Goal: Task Accomplishment & Management: Manage account settings

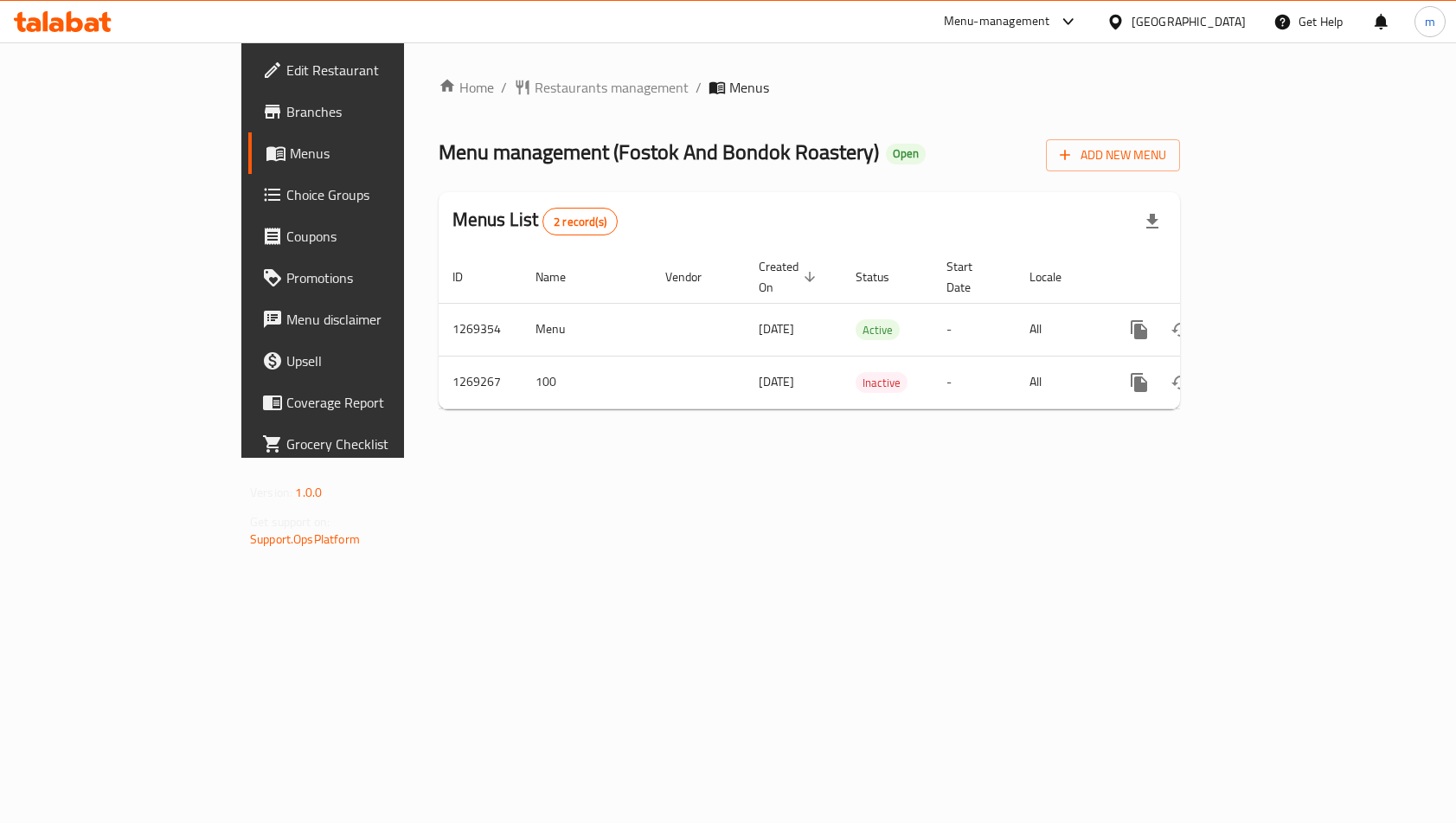
click at [286, 193] on span "Choice Groups" at bounding box center [378, 194] width 185 height 21
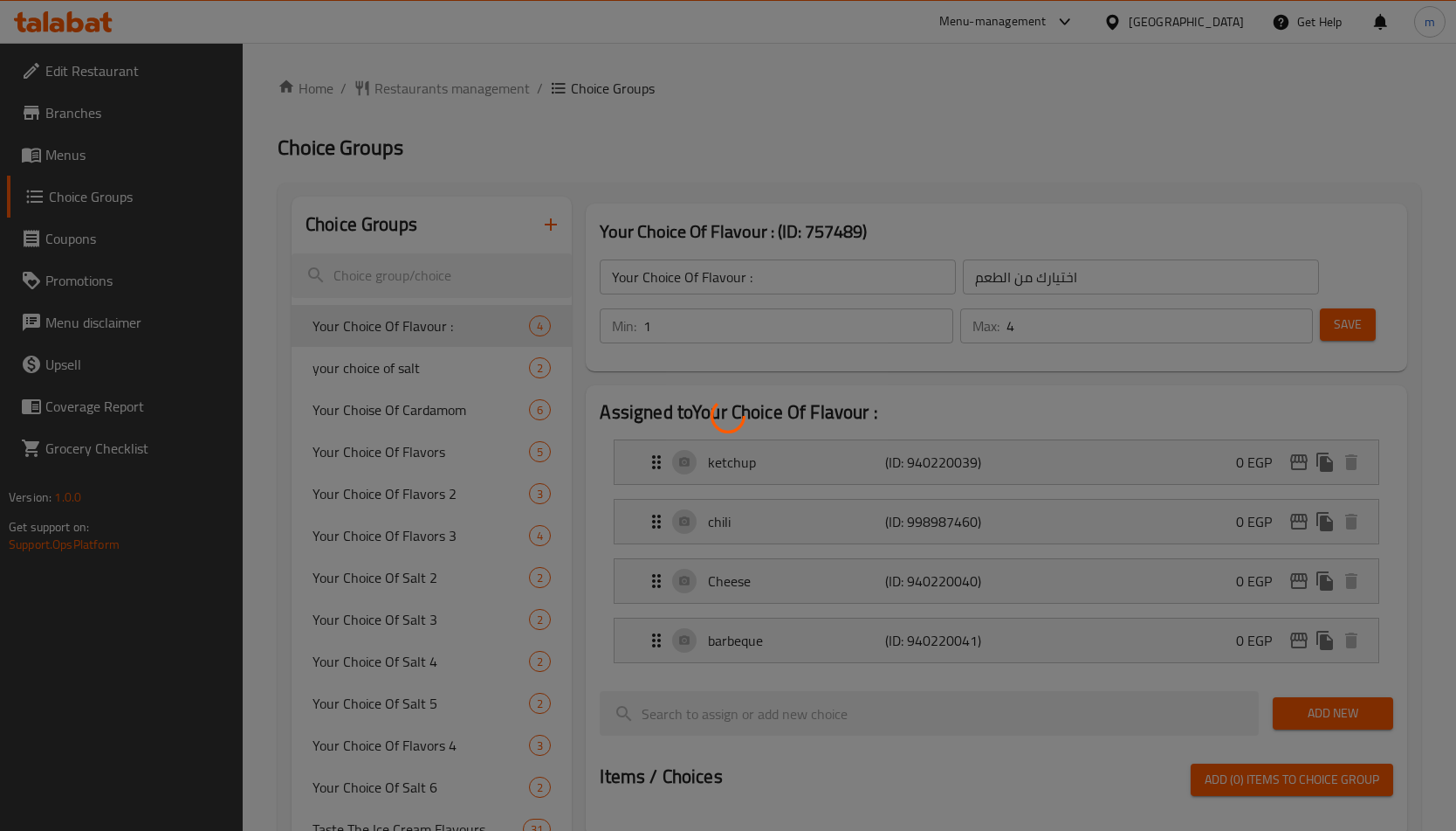
click at [411, 415] on div at bounding box center [728, 415] width 1456 height 831
click at [482, 445] on div at bounding box center [728, 415] width 1456 height 831
click at [818, 305] on div at bounding box center [728, 415] width 1456 height 831
click at [899, 152] on div at bounding box center [728, 415] width 1456 height 831
click at [414, 298] on div at bounding box center [728, 415] width 1456 height 831
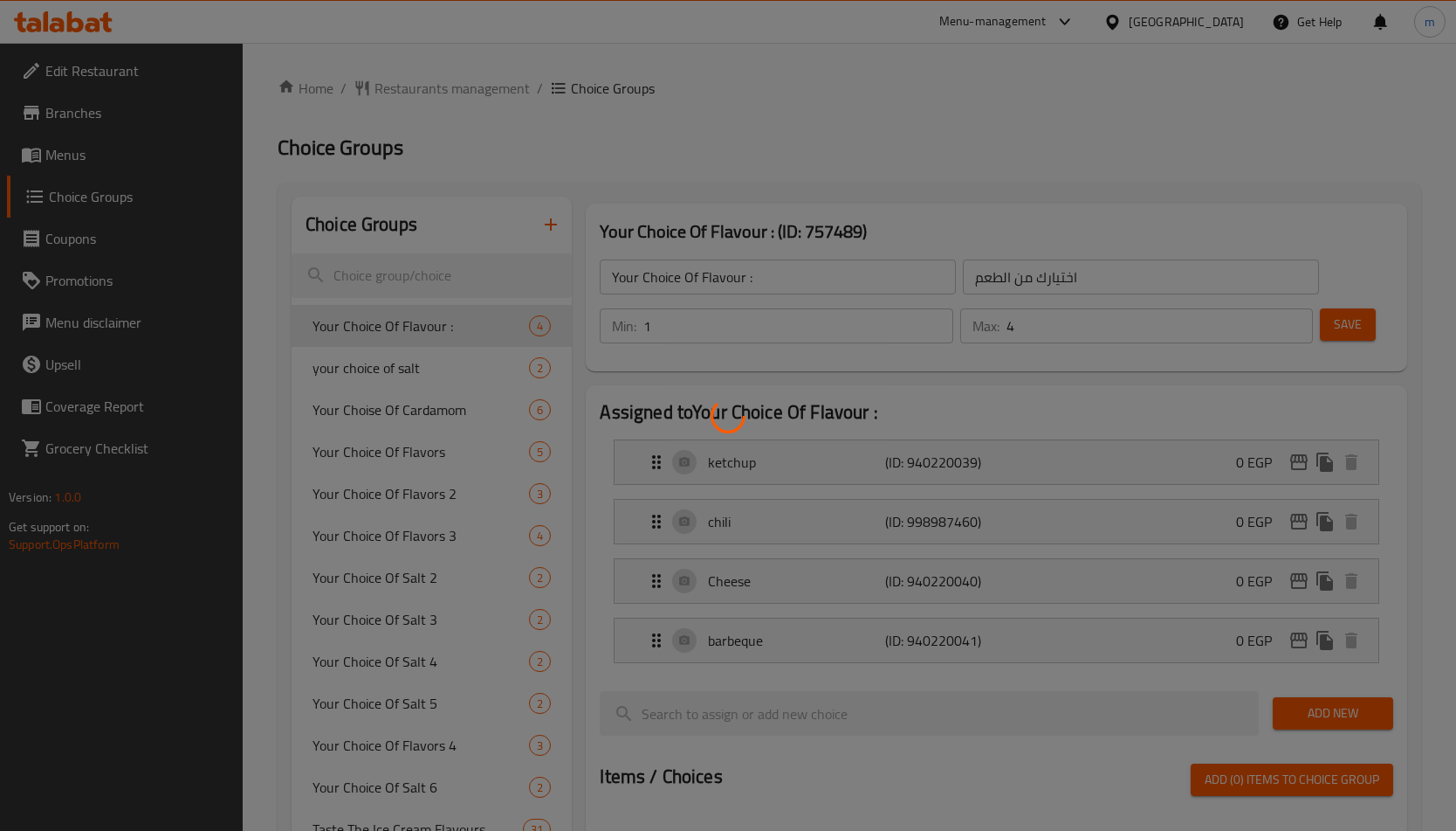
drag, startPoint x: 998, startPoint y: 514, endPoint x: 280, endPoint y: 610, distance: 724.4
click at [983, 520] on div at bounding box center [728, 415] width 1456 height 831
click at [256, 610] on div at bounding box center [728, 415] width 1456 height 831
click at [518, 357] on div at bounding box center [728, 415] width 1456 height 831
click at [578, 386] on div at bounding box center [728, 415] width 1456 height 831
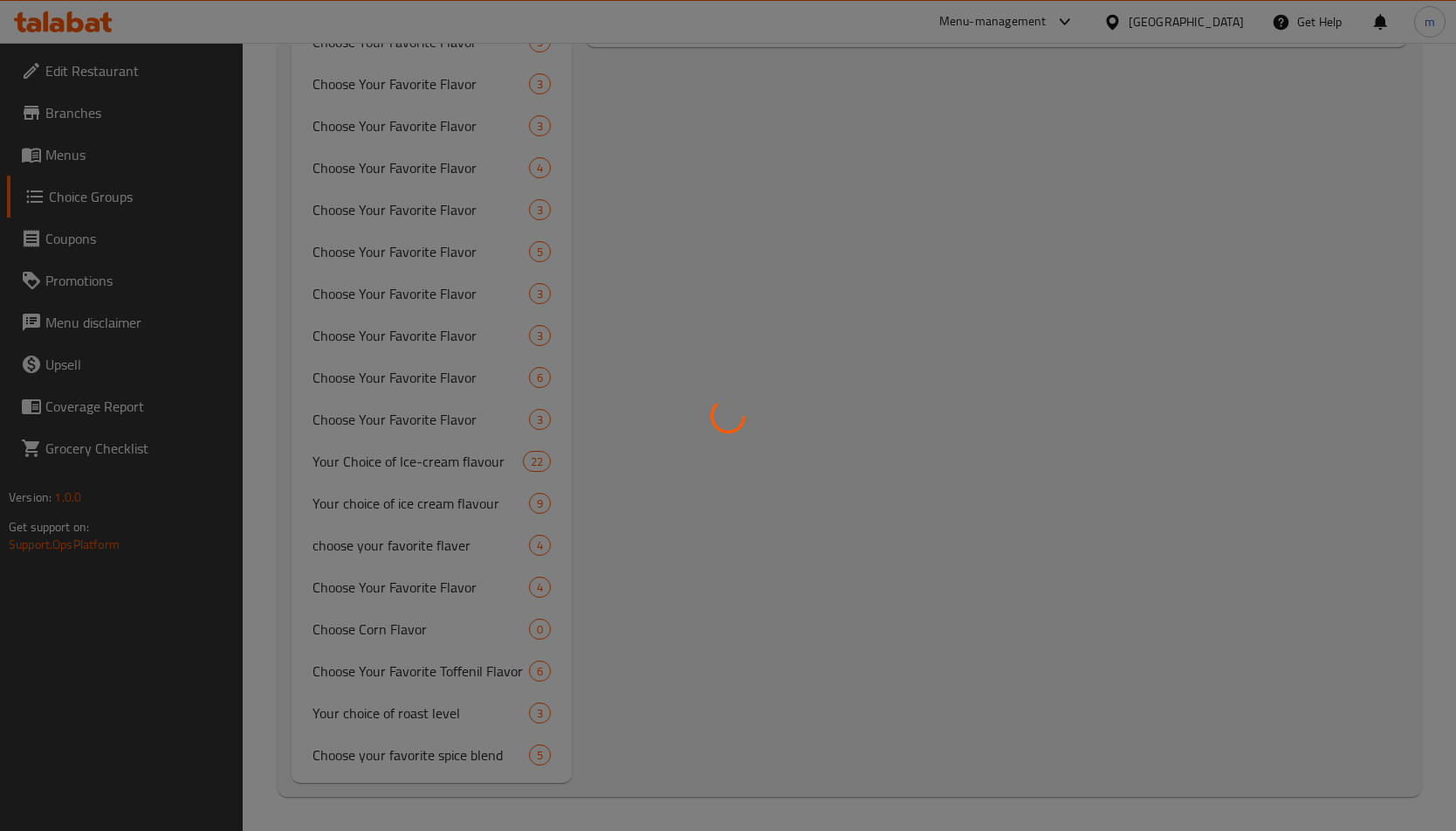
scroll to position [916, 0]
click at [666, 663] on div at bounding box center [728, 415] width 1456 height 831
drag, startPoint x: 652, startPoint y: 662, endPoint x: 605, endPoint y: 632, distance: 55.8
click at [643, 658] on div at bounding box center [728, 415] width 1456 height 831
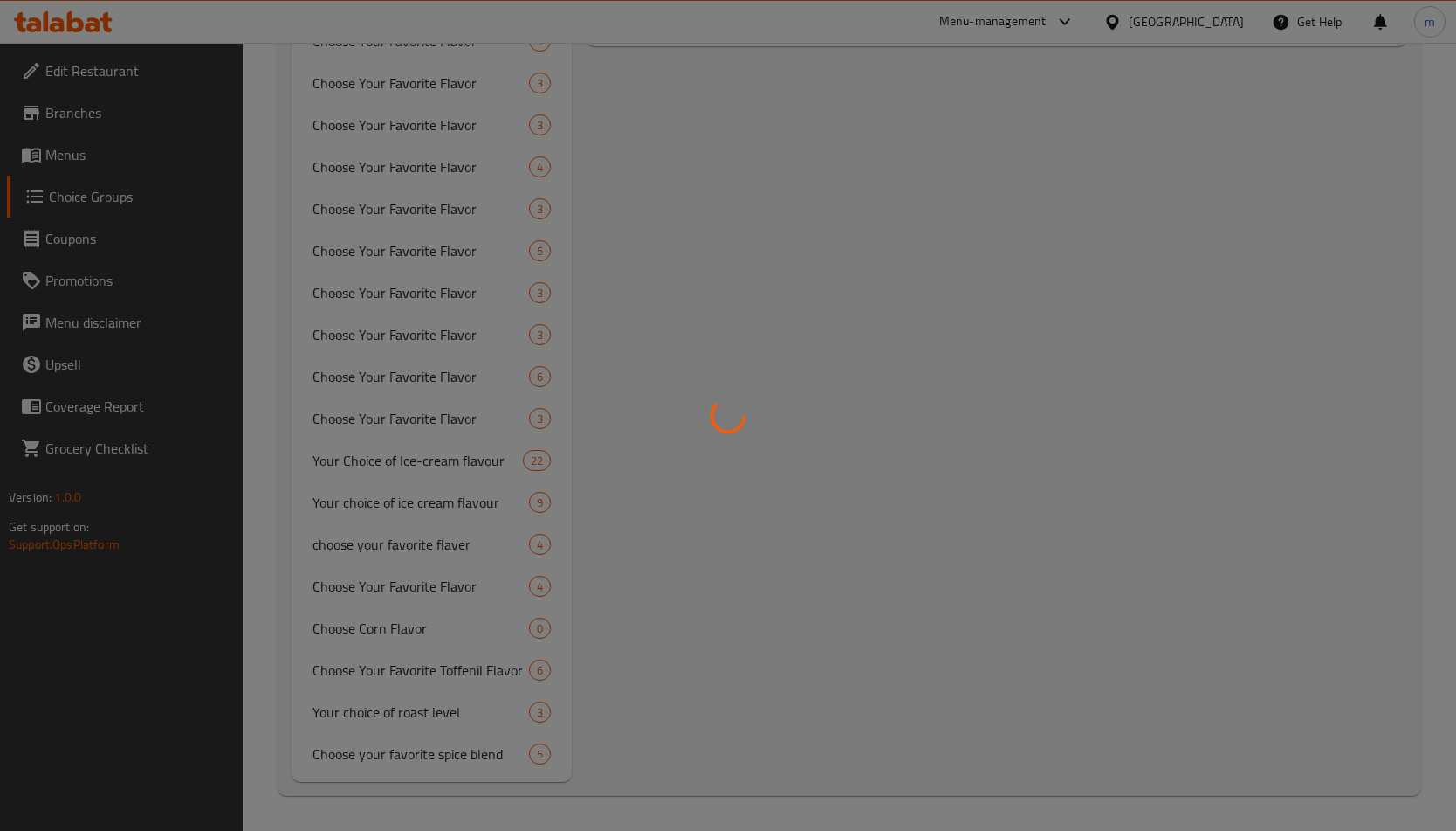
drag, startPoint x: 431, startPoint y: 490, endPoint x: 425, endPoint y: 470, distance: 20.9
click at [428, 479] on div at bounding box center [728, 415] width 1456 height 831
drag, startPoint x: 426, startPoint y: 248, endPoint x: 443, endPoint y: 225, distance: 28.6
click at [438, 234] on div at bounding box center [728, 415] width 1456 height 831
drag, startPoint x: 509, startPoint y: 148, endPoint x: 602, endPoint y: 135, distance: 93.9
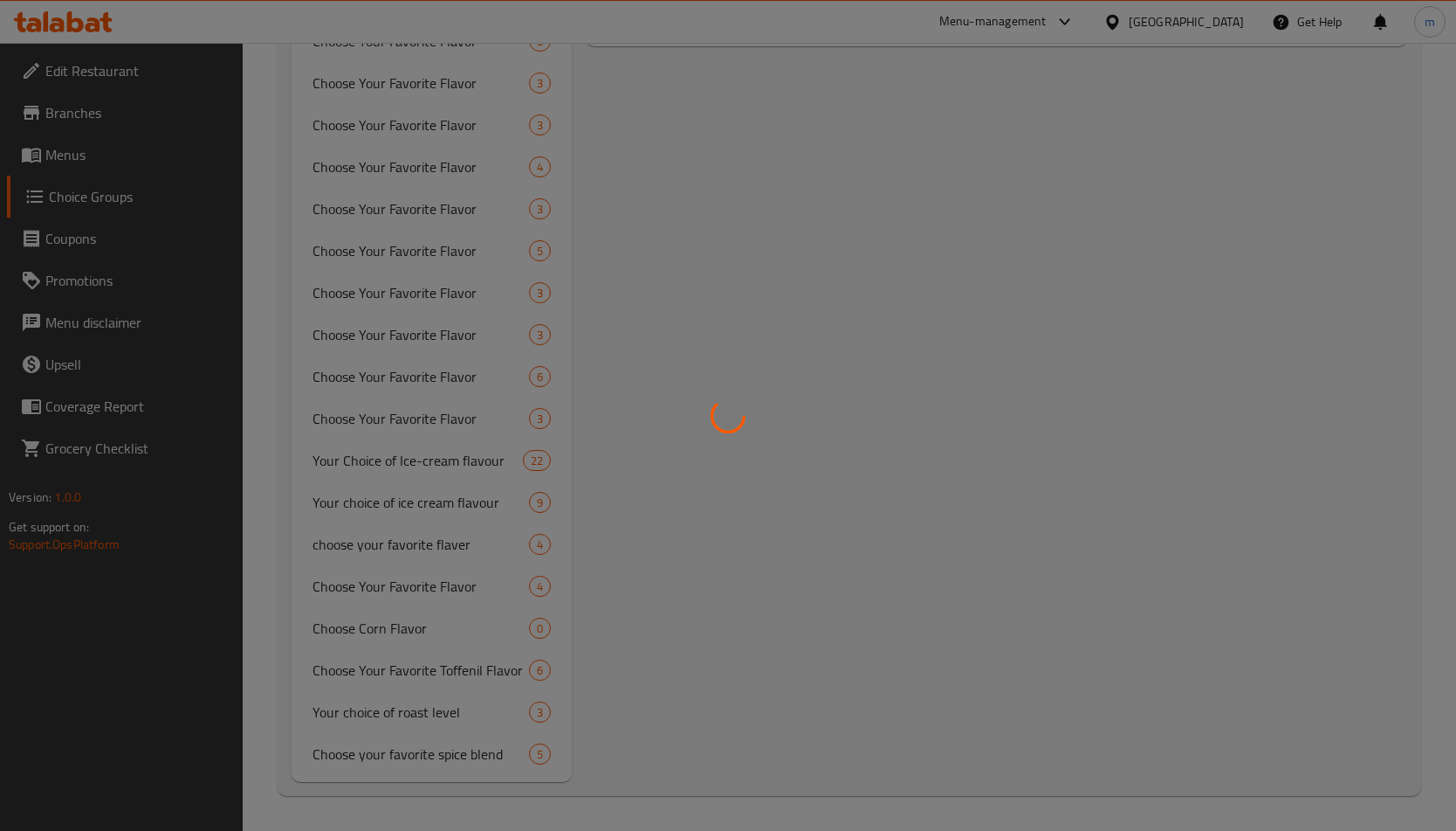
click at [560, 135] on div at bounding box center [728, 415] width 1456 height 831
click at [635, 140] on div at bounding box center [728, 415] width 1456 height 831
drag, startPoint x: 655, startPoint y: 386, endPoint x: 588, endPoint y: 479, distance: 114.6
click at [626, 456] on div at bounding box center [728, 415] width 1456 height 831
drag, startPoint x: 588, startPoint y: 479, endPoint x: 139, endPoint y: 80, distance: 600.7
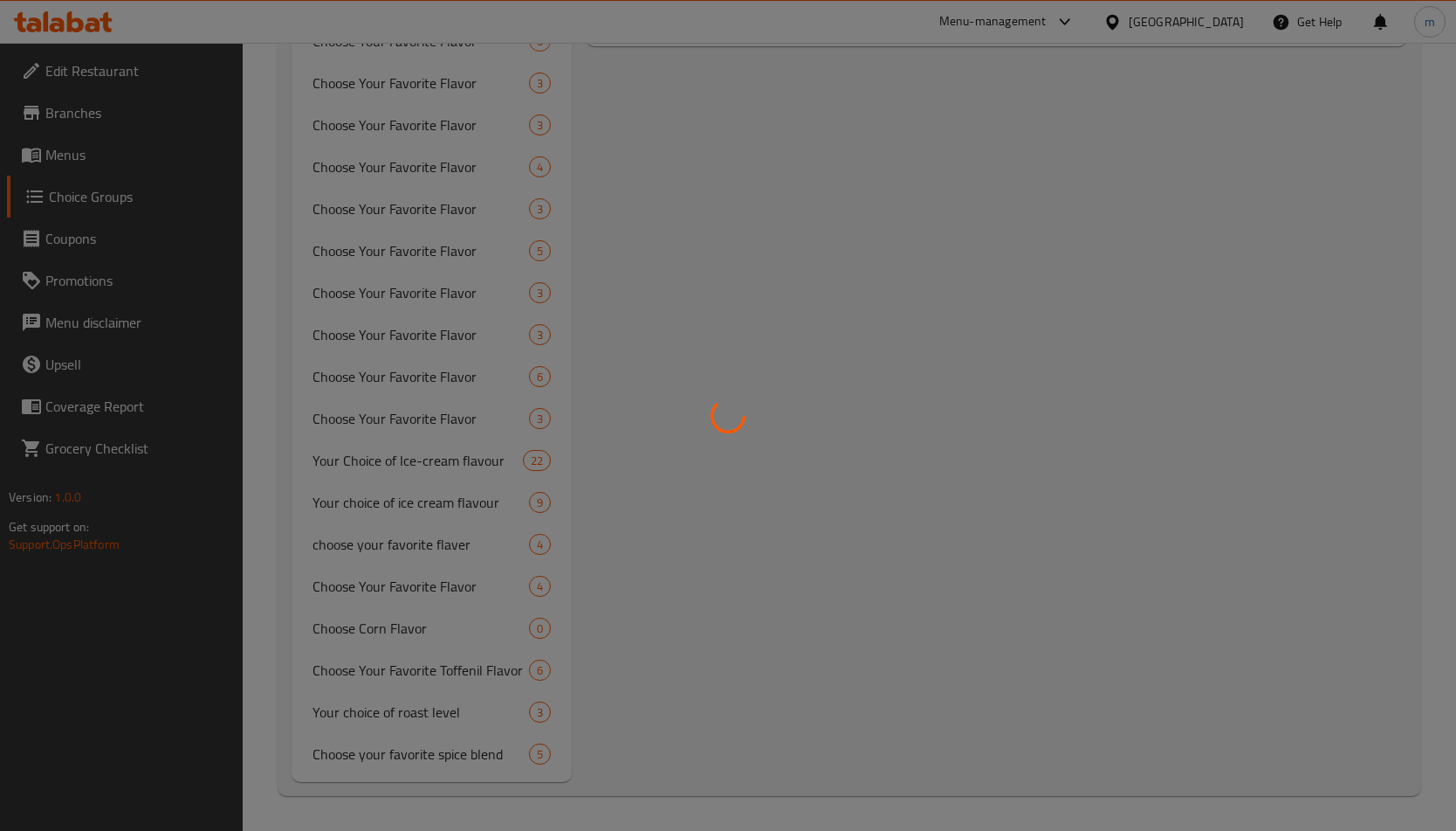
click at [541, 482] on div at bounding box center [728, 415] width 1456 height 831
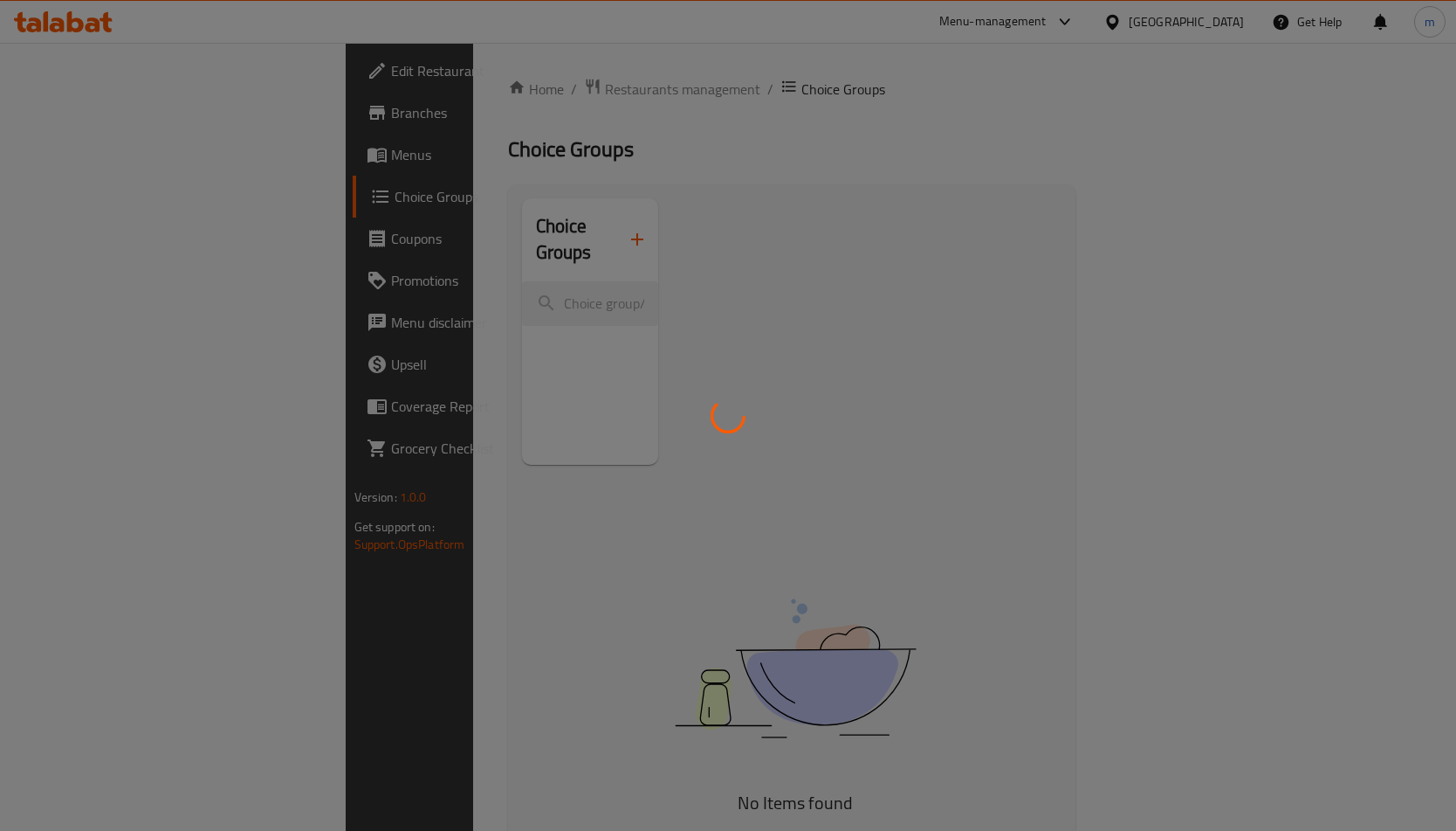
click at [25, 70] on div at bounding box center [728, 415] width 1456 height 831
drag, startPoint x: 56, startPoint y: 67, endPoint x: 67, endPoint y: 67, distance: 11.0
click at [65, 67] on div at bounding box center [728, 415] width 1456 height 831
drag, startPoint x: 391, startPoint y: 137, endPoint x: 473, endPoint y: 143, distance: 82.2
click at [463, 140] on div at bounding box center [728, 415] width 1456 height 831
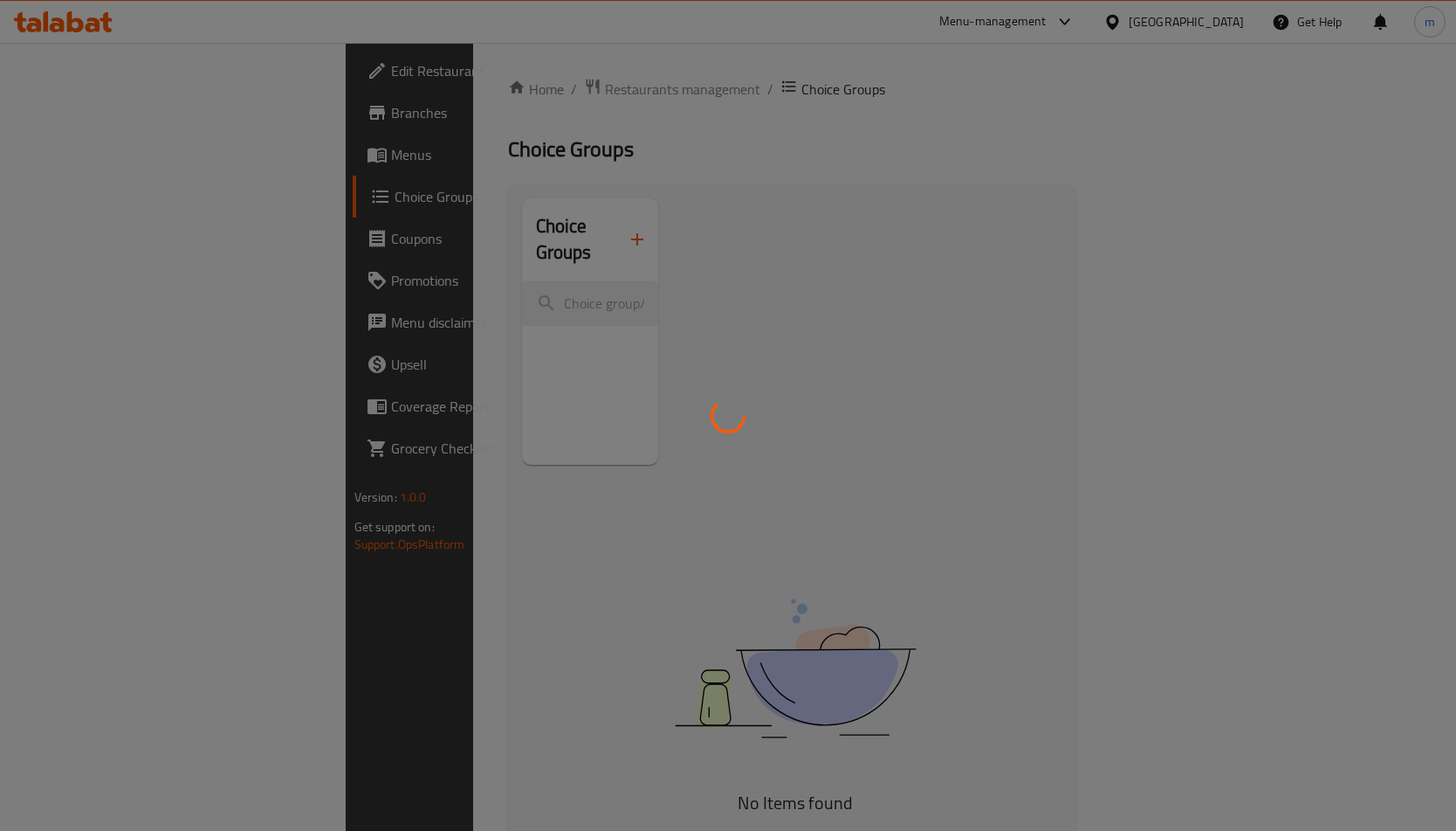
click at [670, 202] on div at bounding box center [728, 415] width 1456 height 831
drag, startPoint x: 712, startPoint y: 309, endPoint x: 696, endPoint y: 495, distance: 186.7
click at [716, 366] on div at bounding box center [728, 415] width 1456 height 831
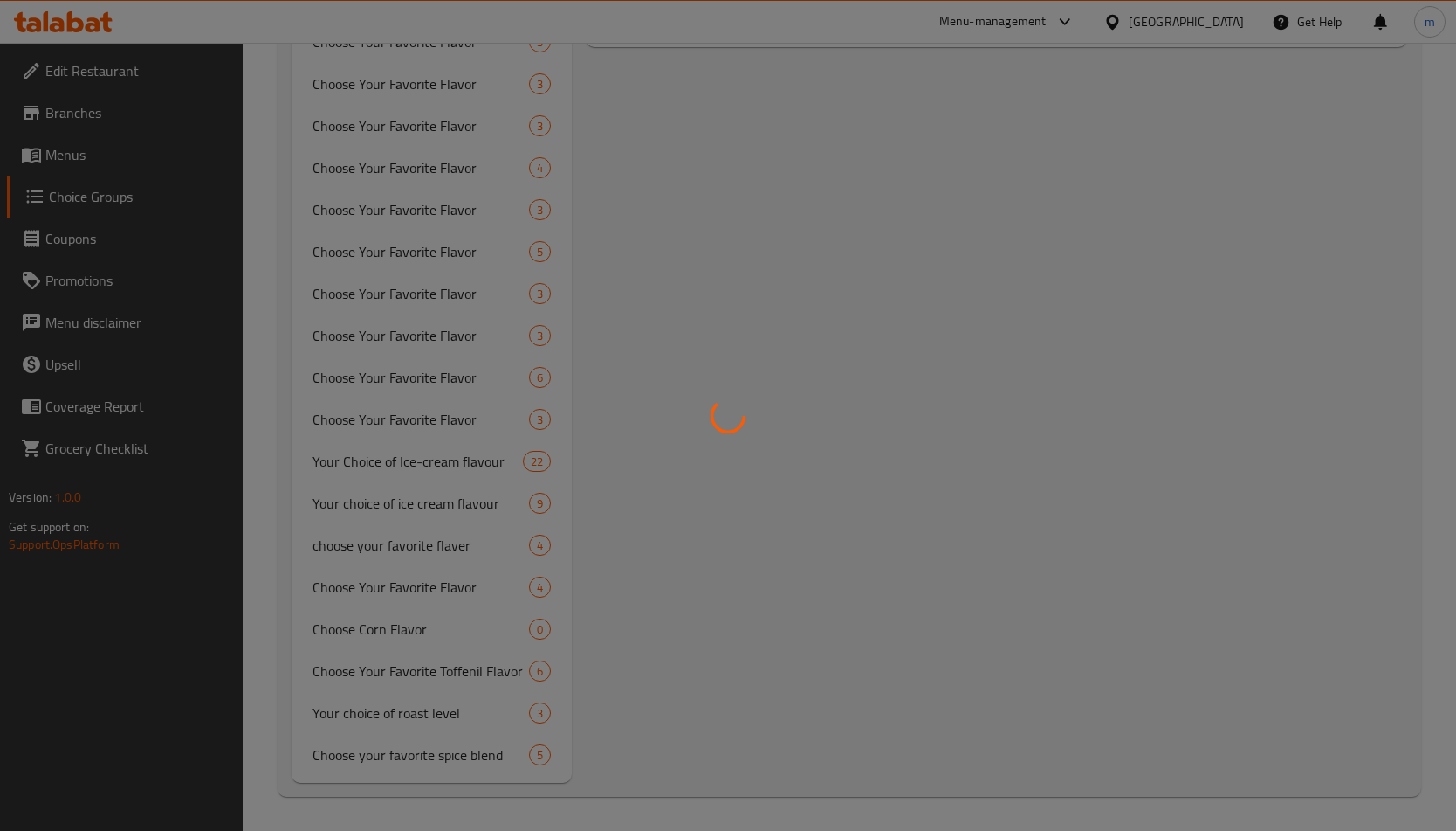
scroll to position [916, 0]
click at [482, 728] on div at bounding box center [728, 415] width 1456 height 831
click at [430, 717] on div at bounding box center [728, 415] width 1456 height 831
click at [436, 713] on div at bounding box center [728, 415] width 1456 height 831
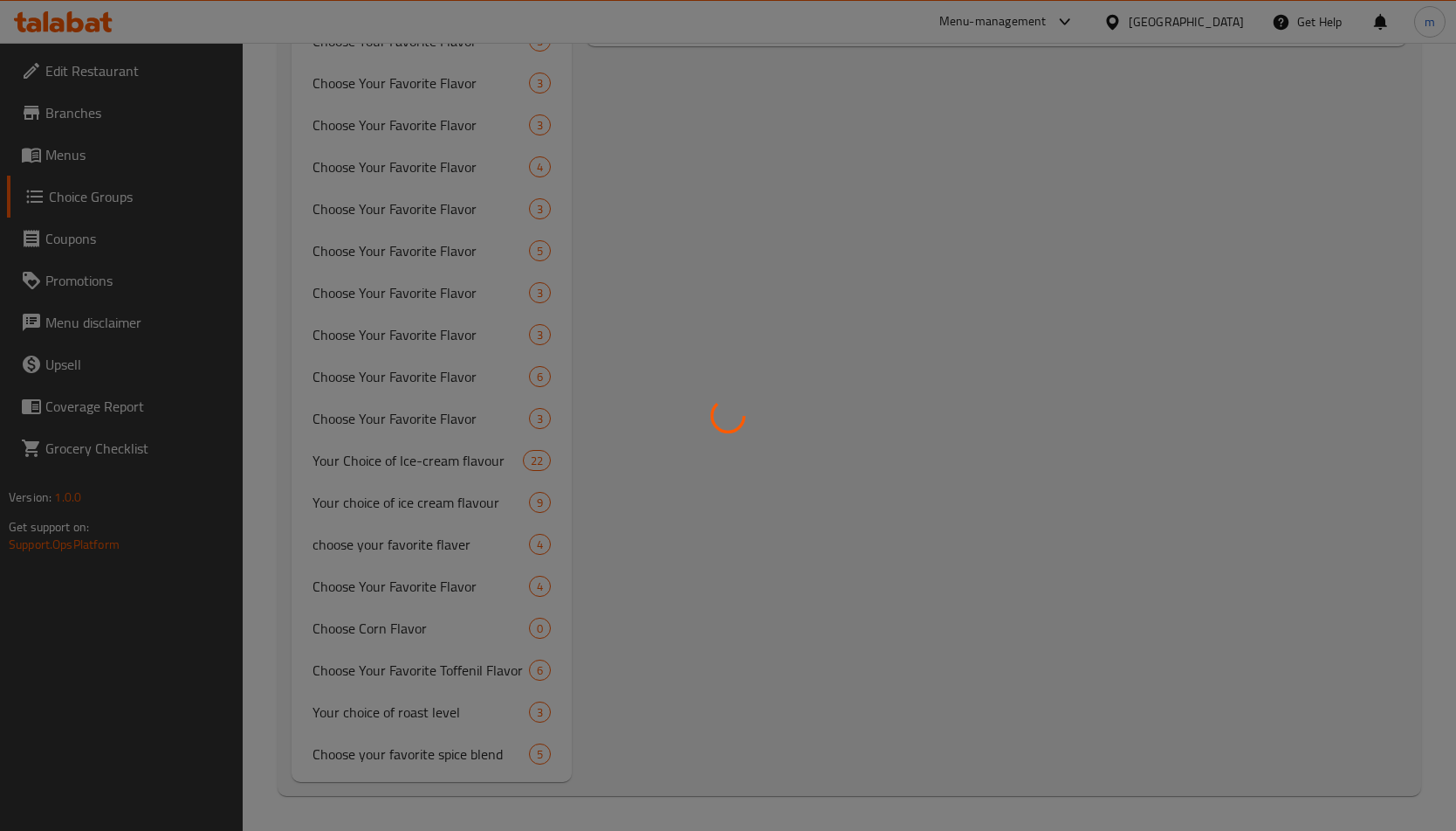
click at [436, 713] on div at bounding box center [728, 415] width 1456 height 831
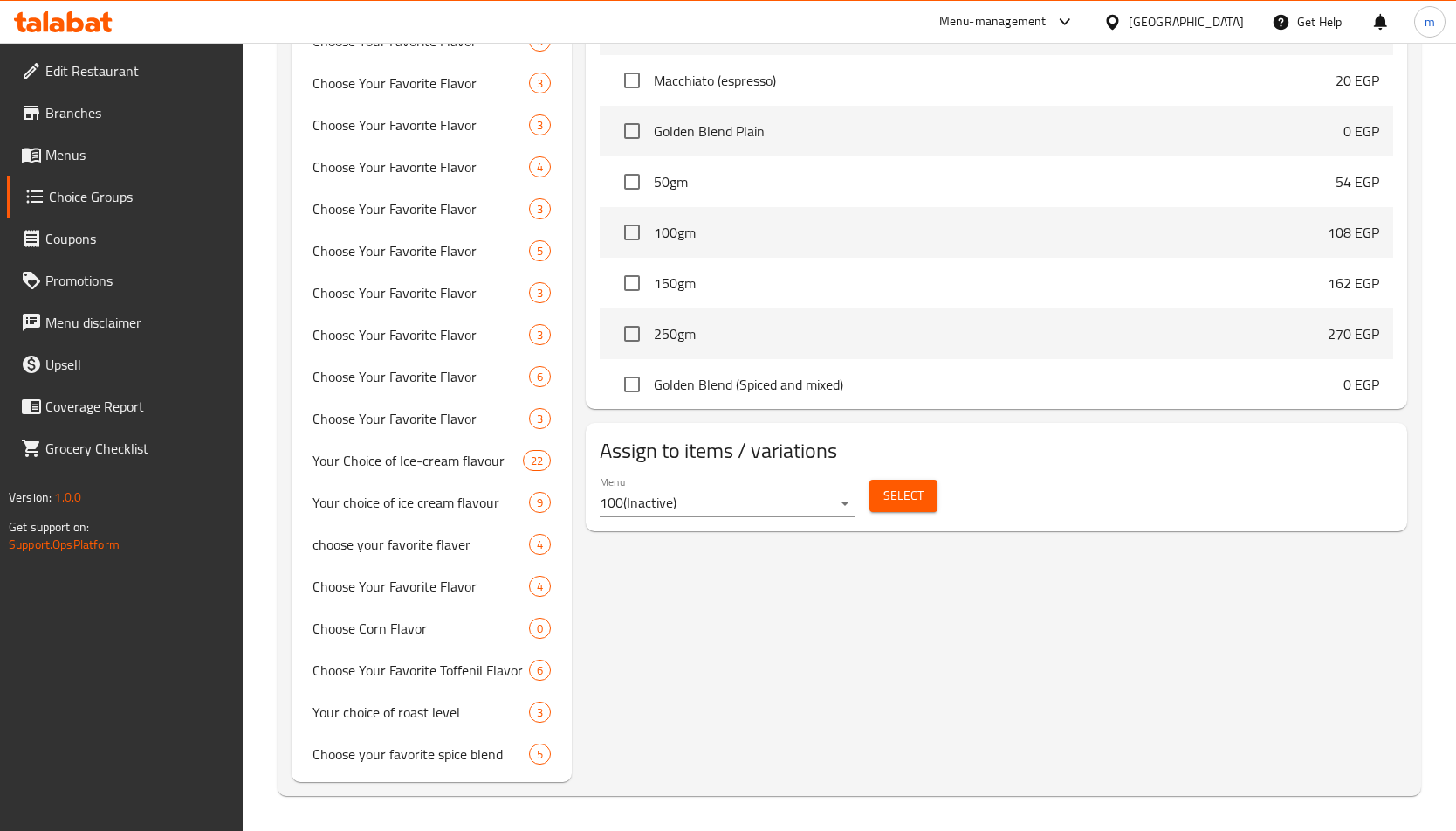
click at [530, 706] on span "3" at bounding box center [540, 712] width 20 height 16
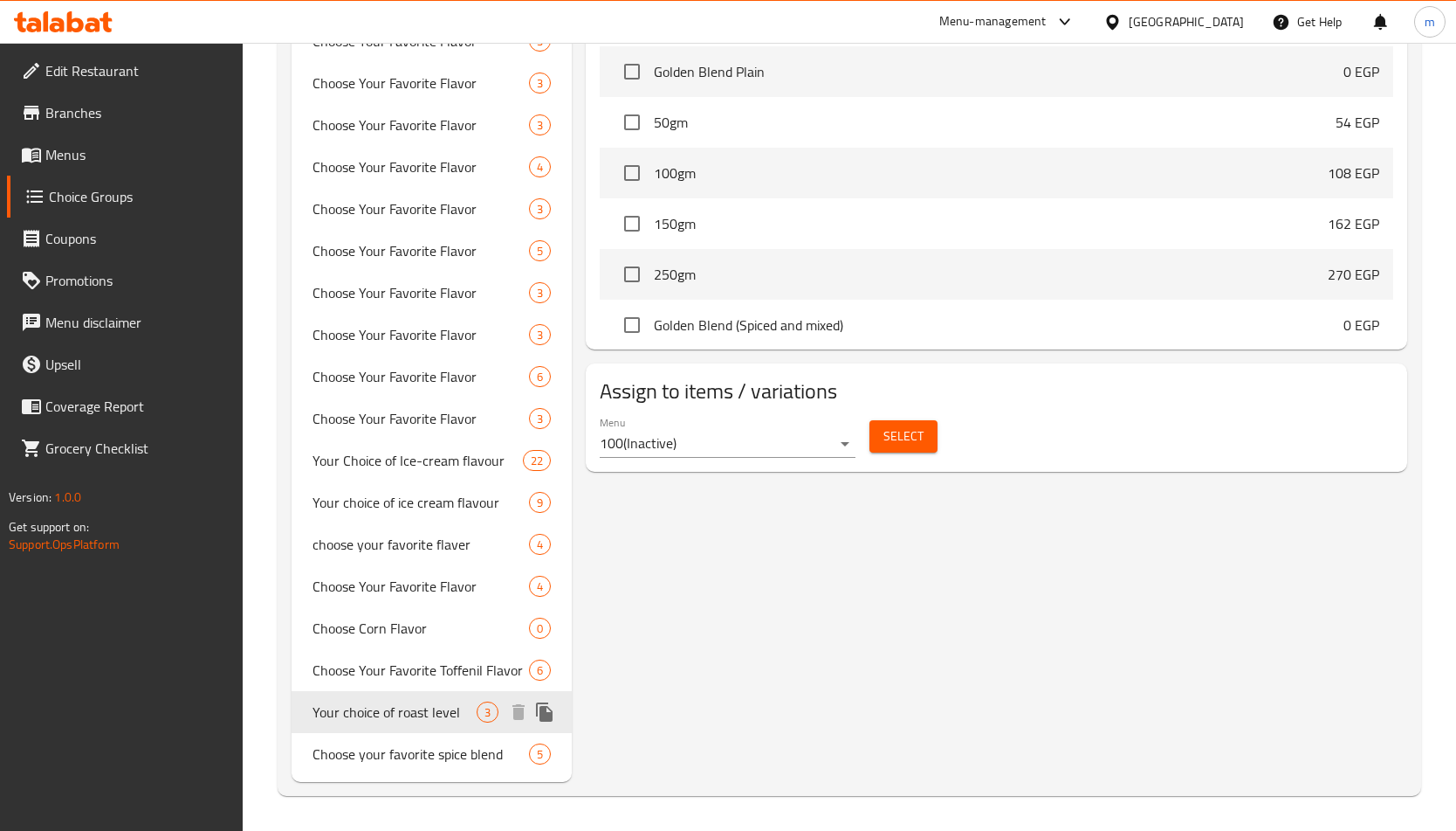
type input "Your choice of roast level"
type input "اختيارك من درجة التحميص"
type input "1"
click at [551, 717] on icon "duplicate" at bounding box center [544, 711] width 16 height 19
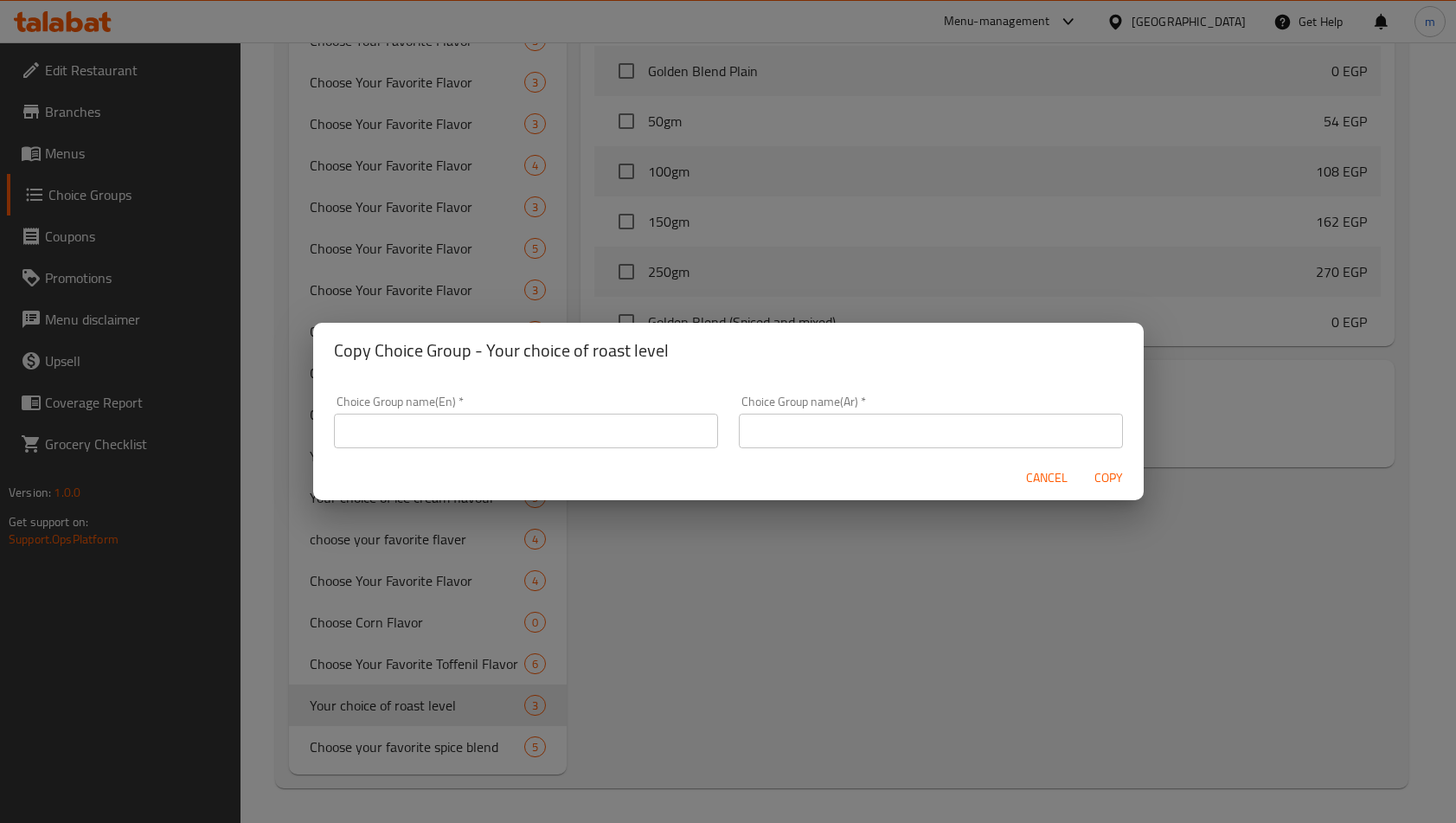
click at [1044, 470] on span "Cancel" at bounding box center [1047, 478] width 42 height 21
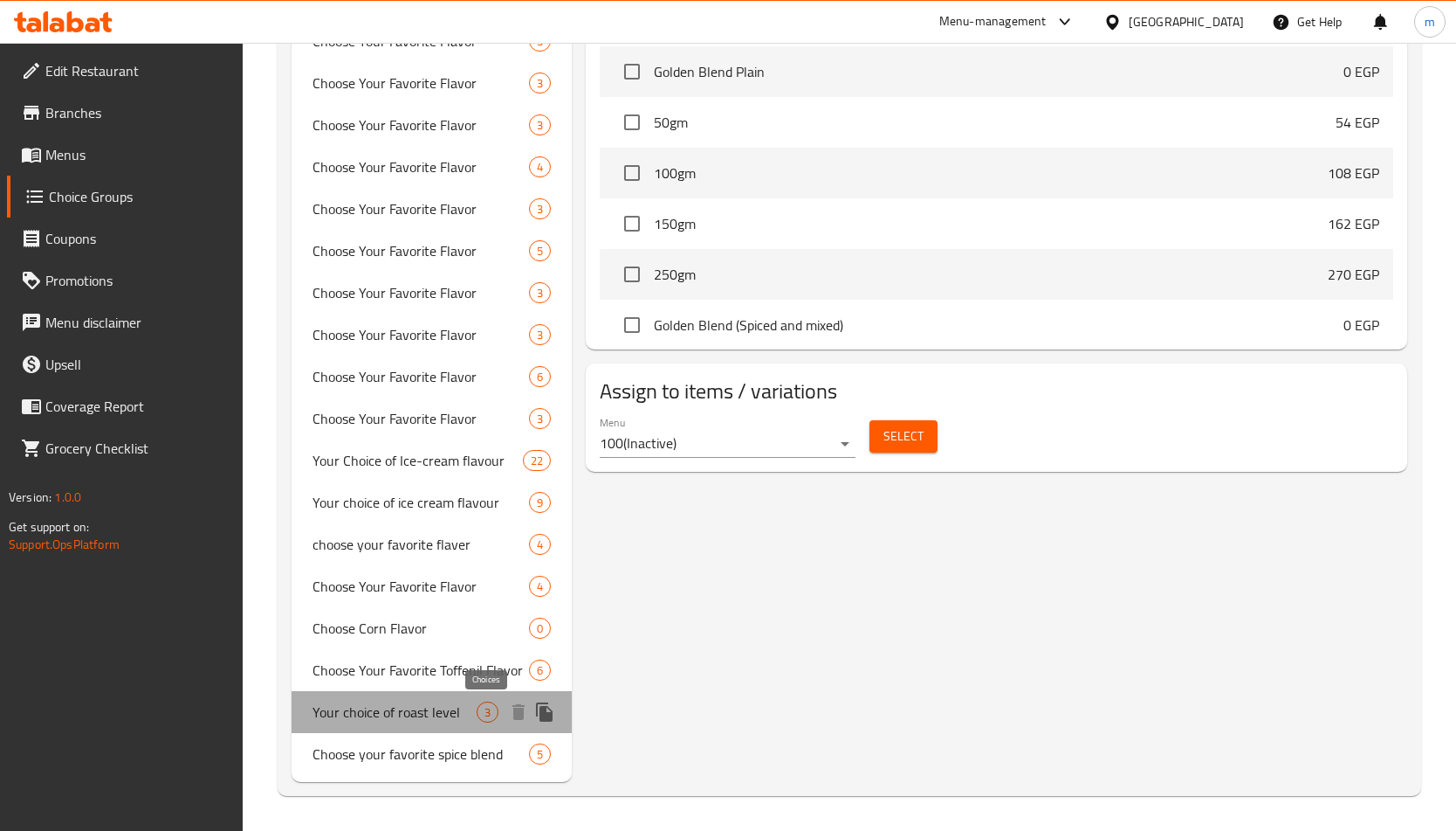
click at [484, 712] on span "3" at bounding box center [488, 712] width 20 height 16
click at [486, 712] on span "3" at bounding box center [488, 712] width 20 height 16
click at [429, 715] on span "Your choice of roast level" at bounding box center [394, 711] width 164 height 21
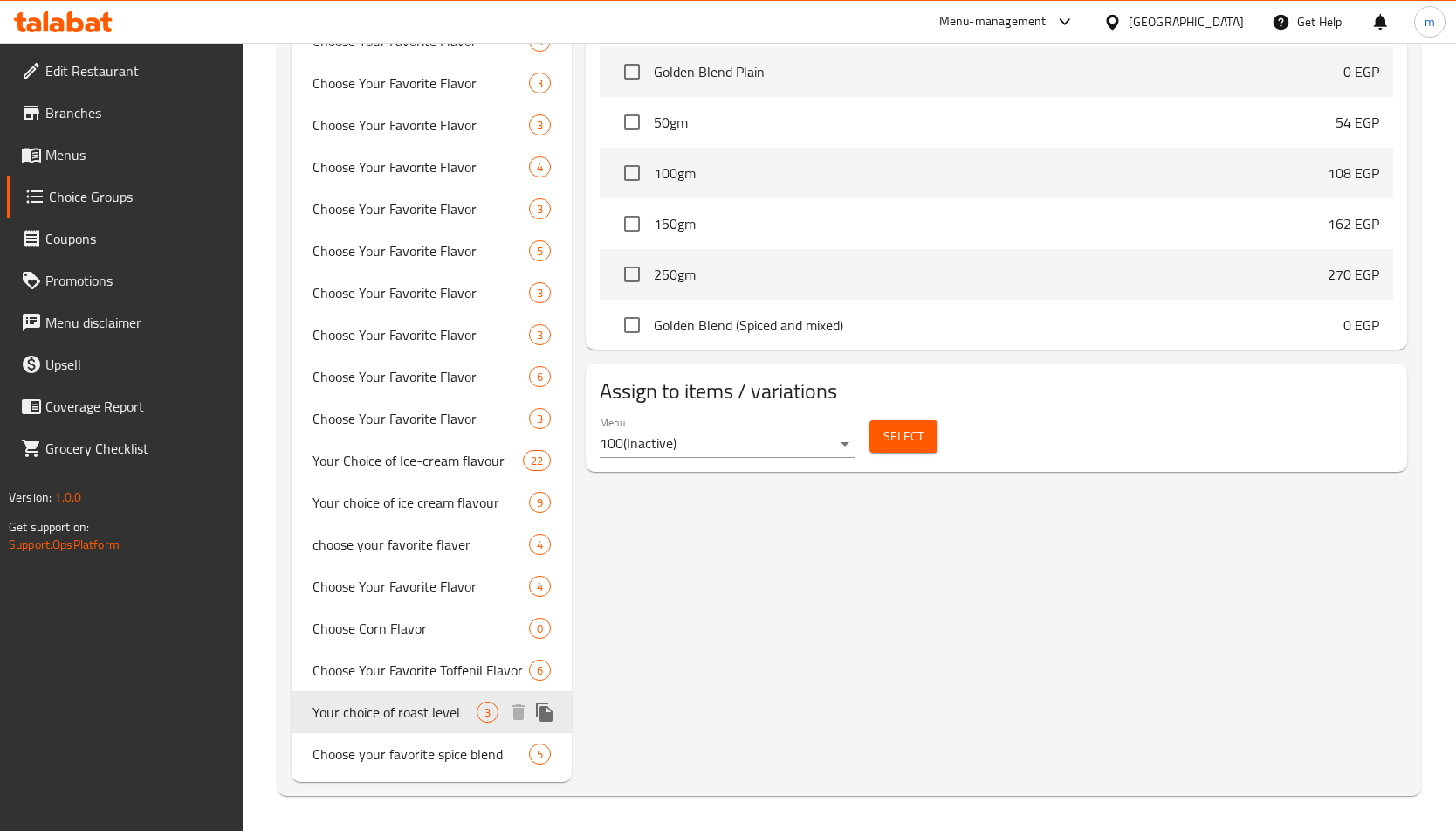
click at [390, 715] on span "Your choice of roast level" at bounding box center [394, 711] width 164 height 21
click at [433, 709] on span "Your choice of roast level" at bounding box center [394, 711] width 164 height 21
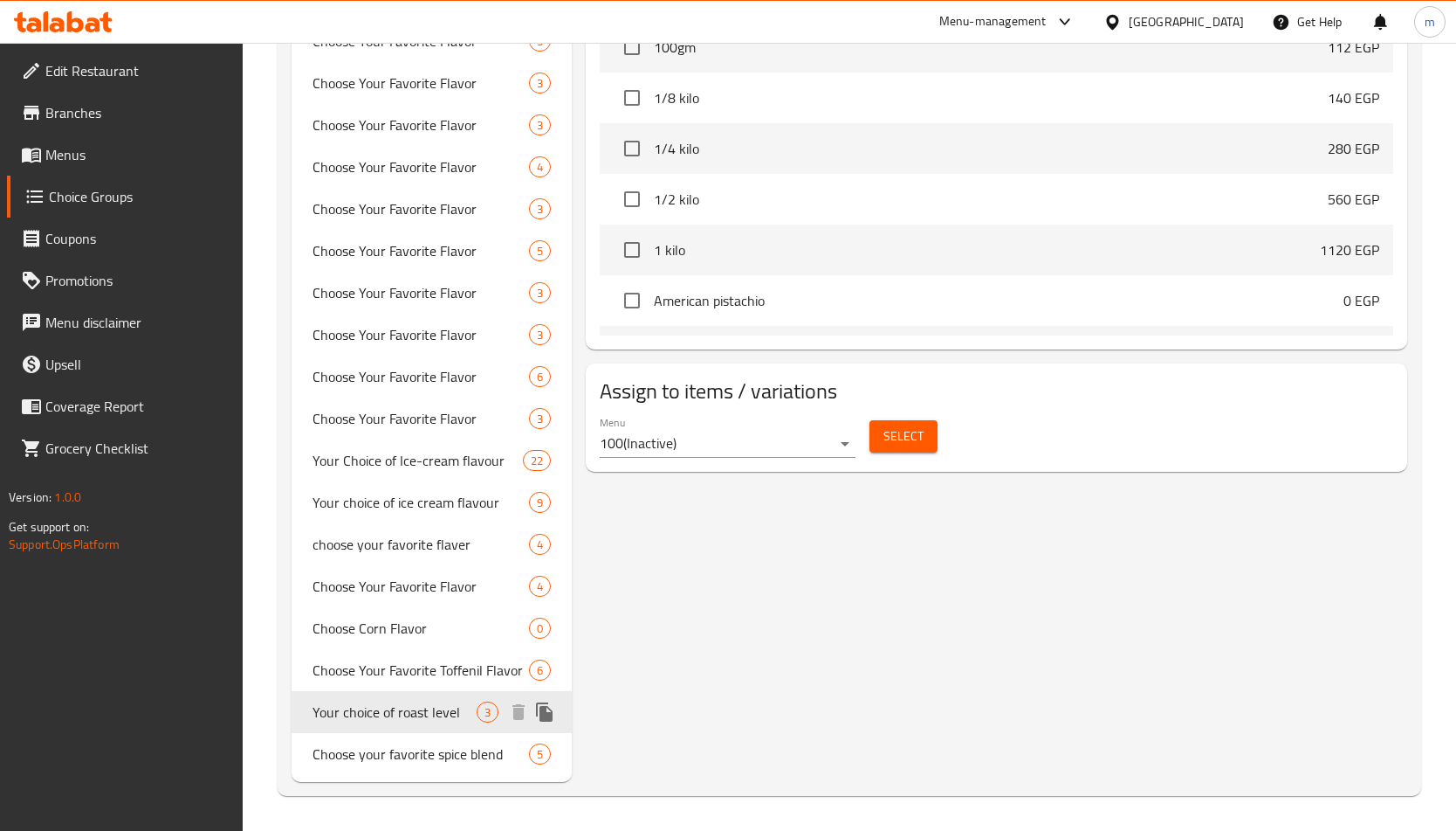
click at [548, 719] on icon "duplicate" at bounding box center [544, 711] width 16 height 19
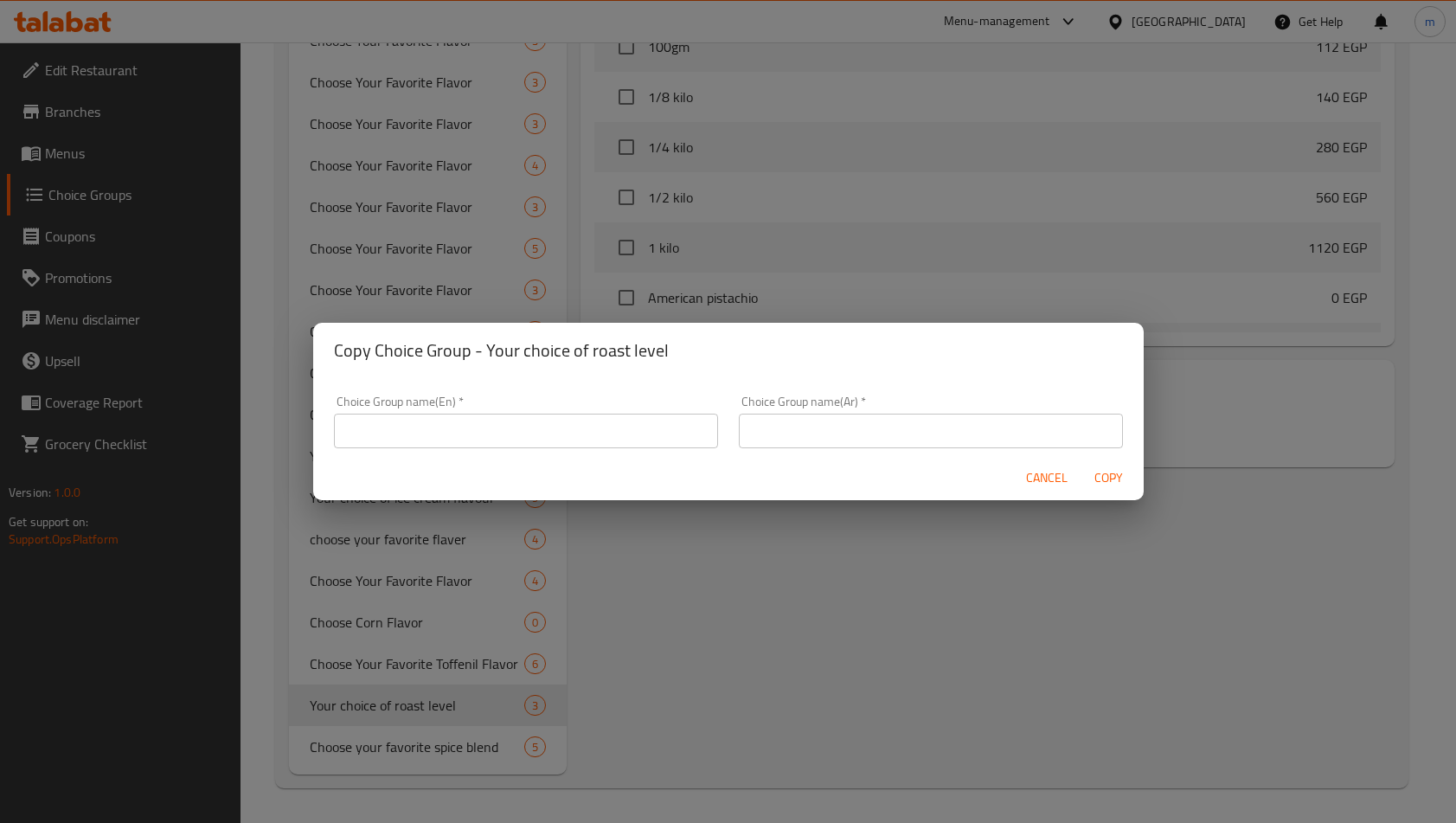
click at [1027, 475] on span "Cancel" at bounding box center [1047, 478] width 42 height 21
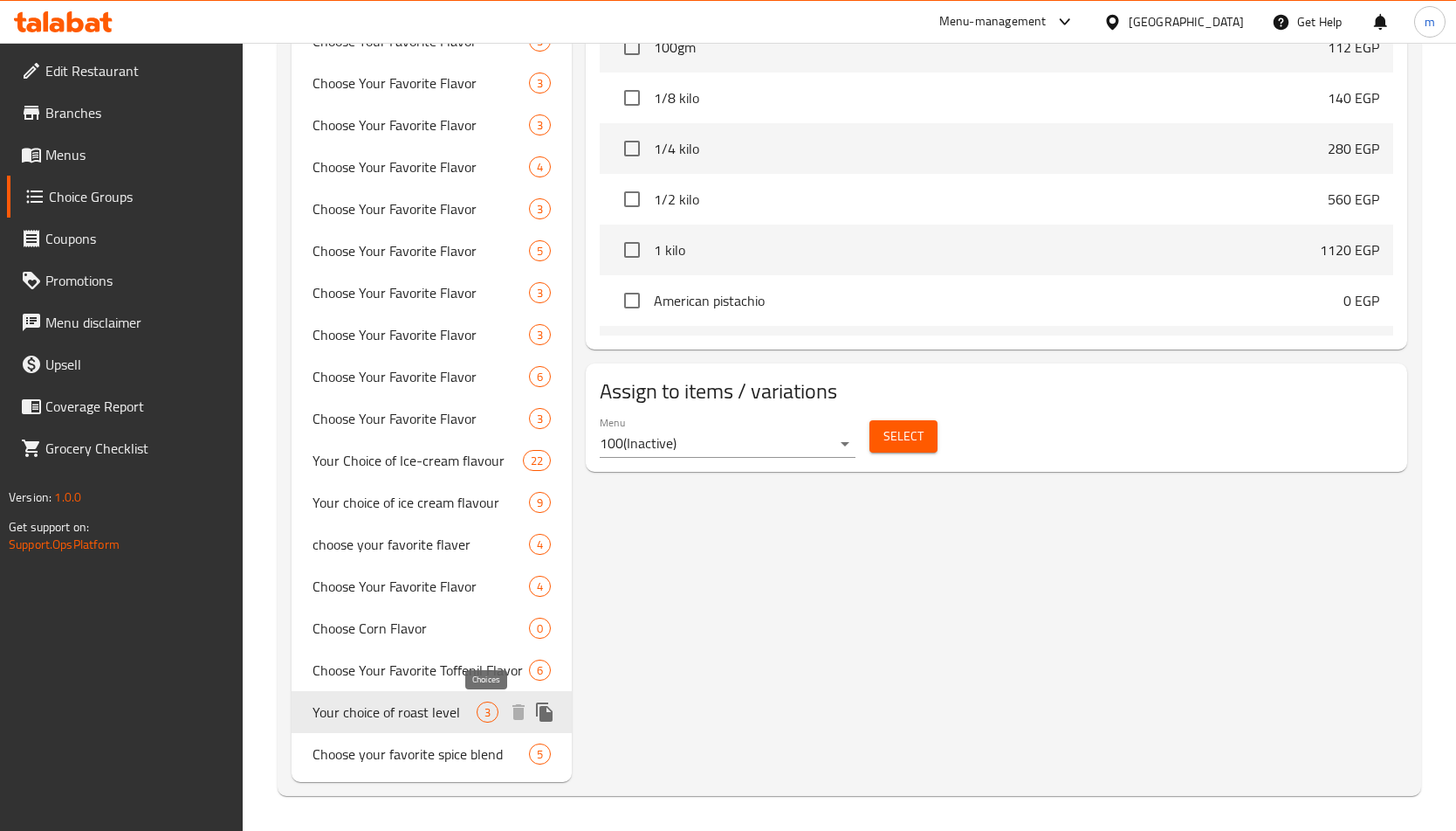
click at [486, 718] on span "3" at bounding box center [488, 712] width 20 height 16
click at [486, 711] on span "3" at bounding box center [488, 712] width 20 height 16
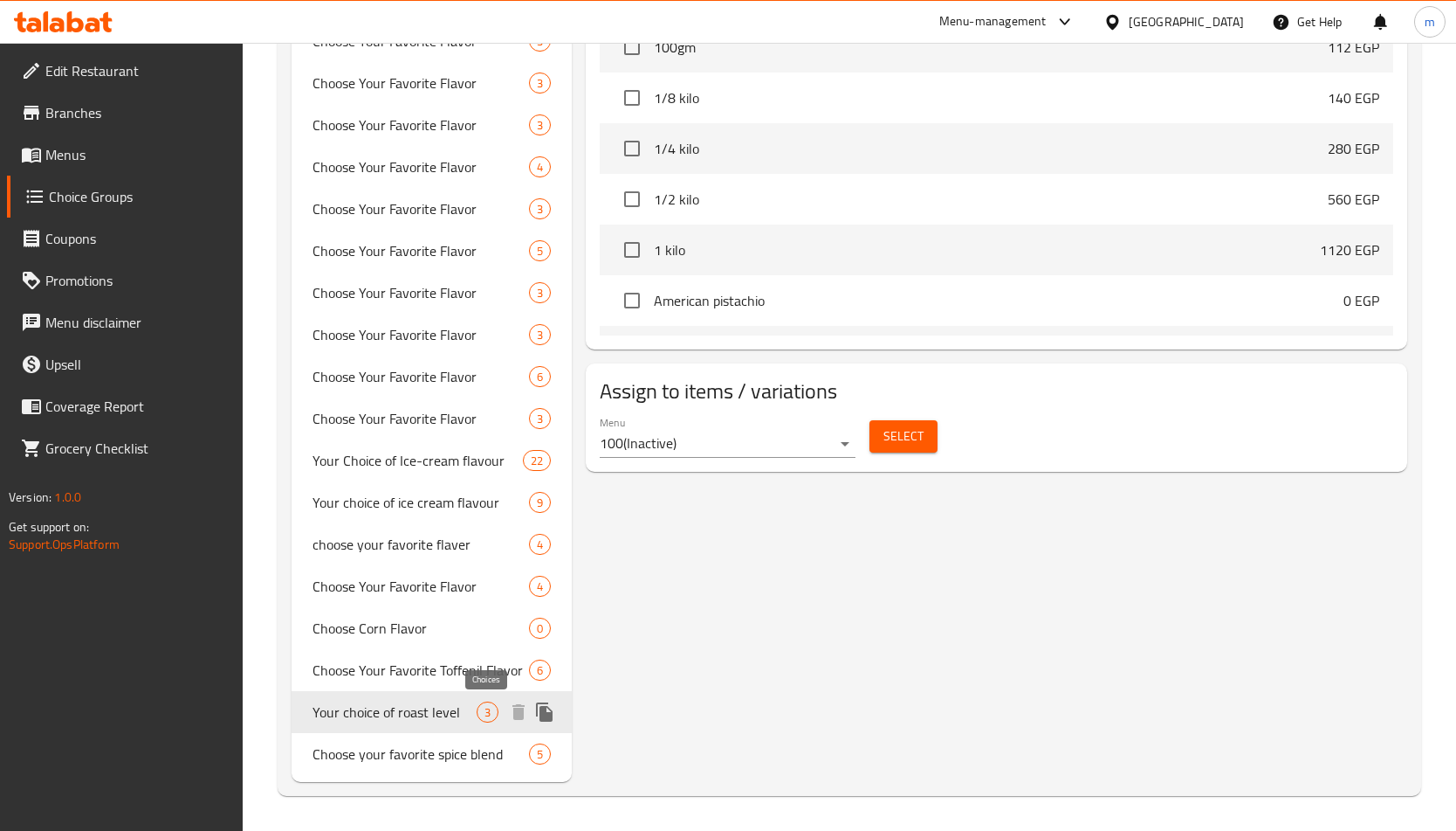
click at [486, 711] on span "3" at bounding box center [488, 712] width 20 height 16
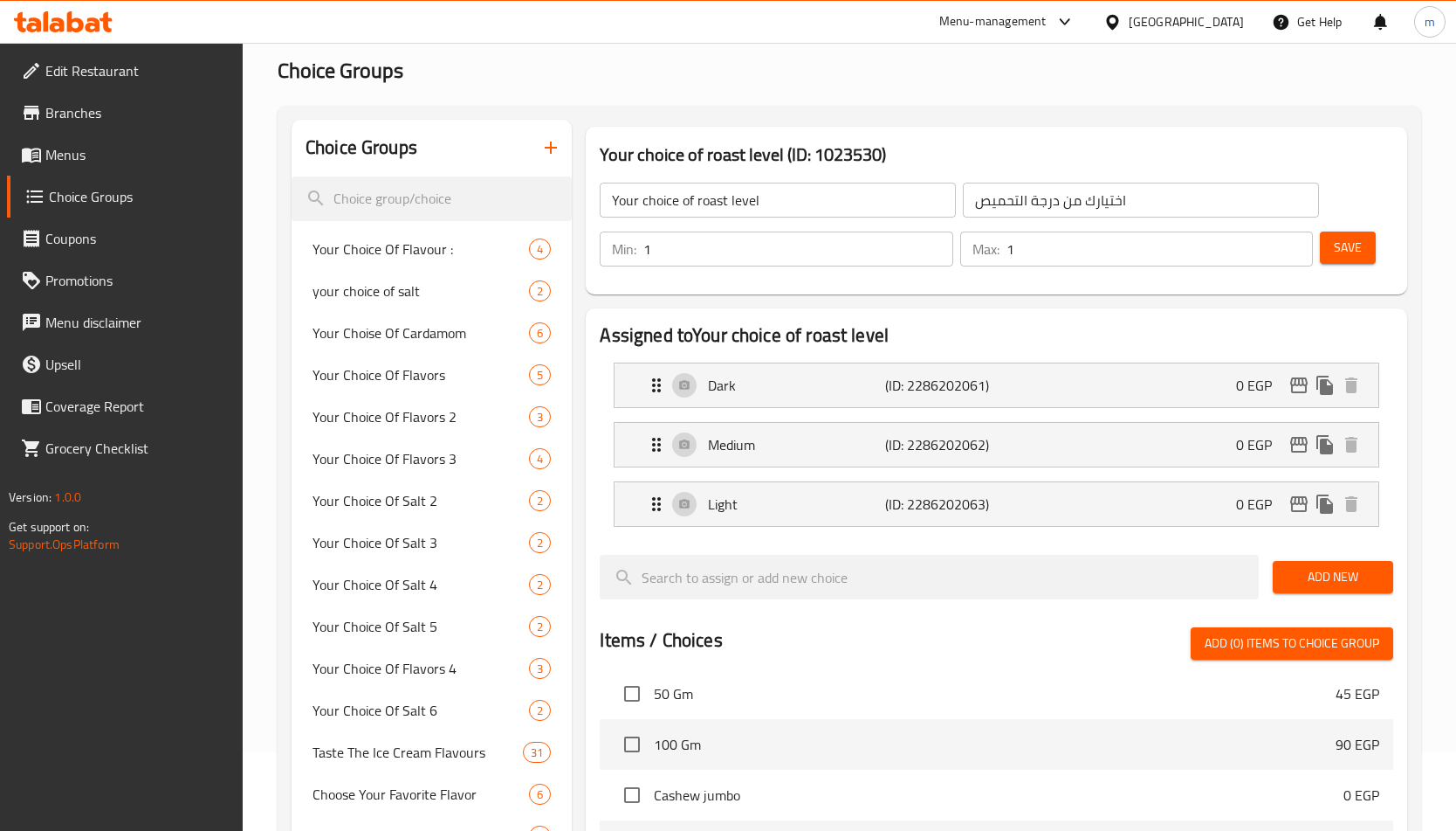
scroll to position [87, 0]
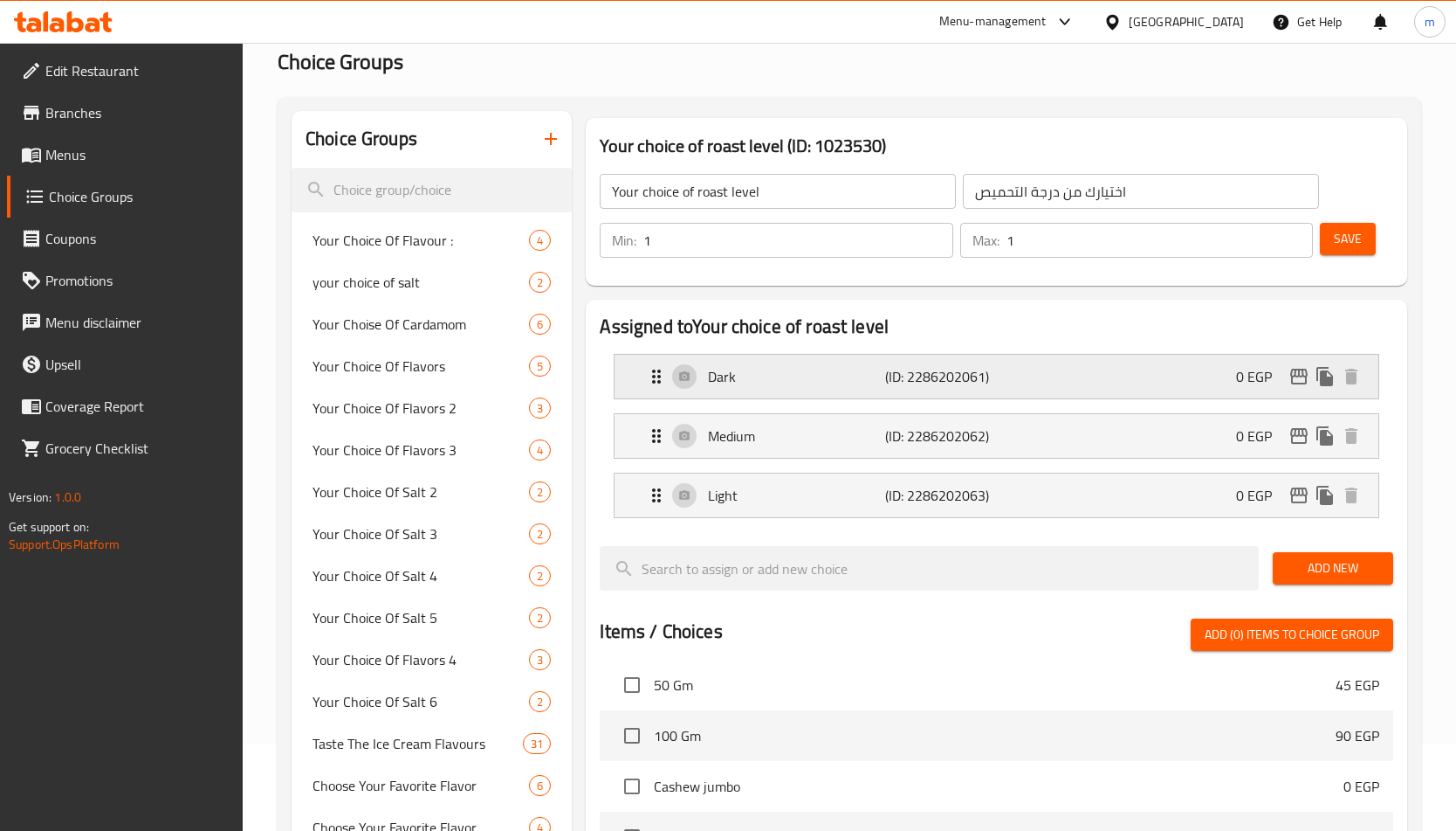
click at [964, 377] on p "(ID: 2286202061)" at bounding box center [944, 375] width 118 height 21
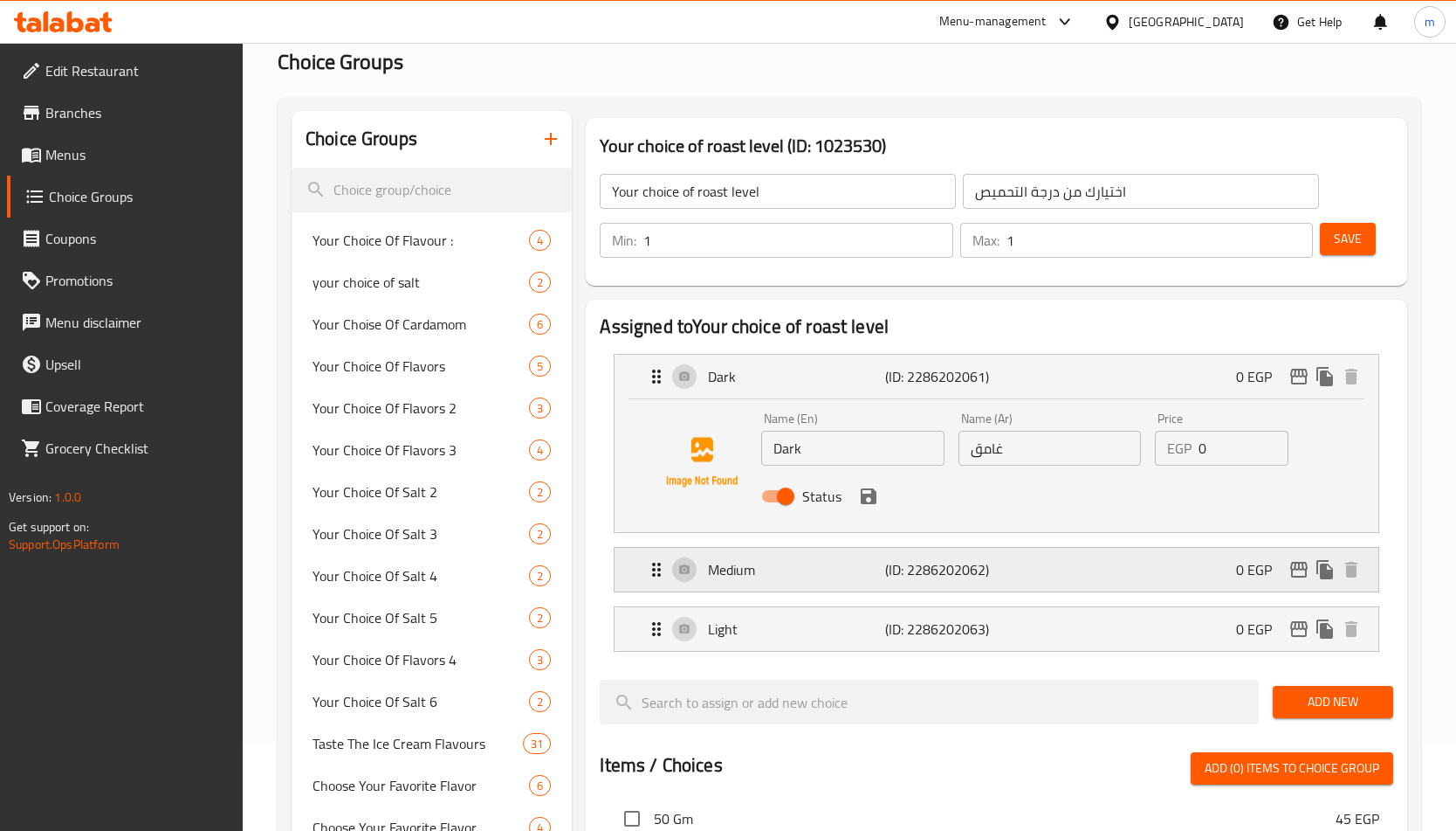
click at [1013, 566] on div "Medium (ID: 2286202062) 0 EGP" at bounding box center [1002, 569] width 711 height 44
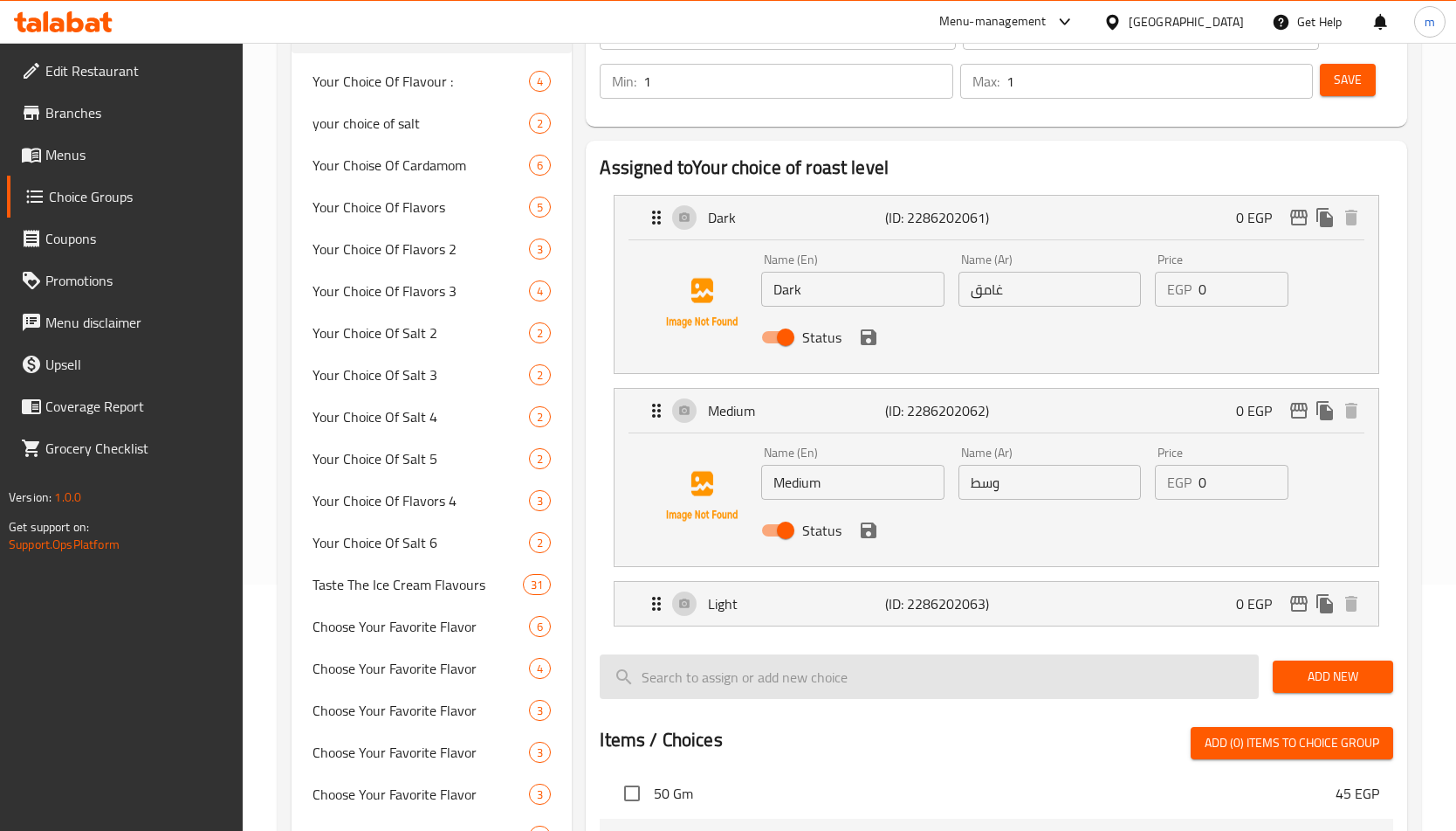
scroll to position [262, 0]
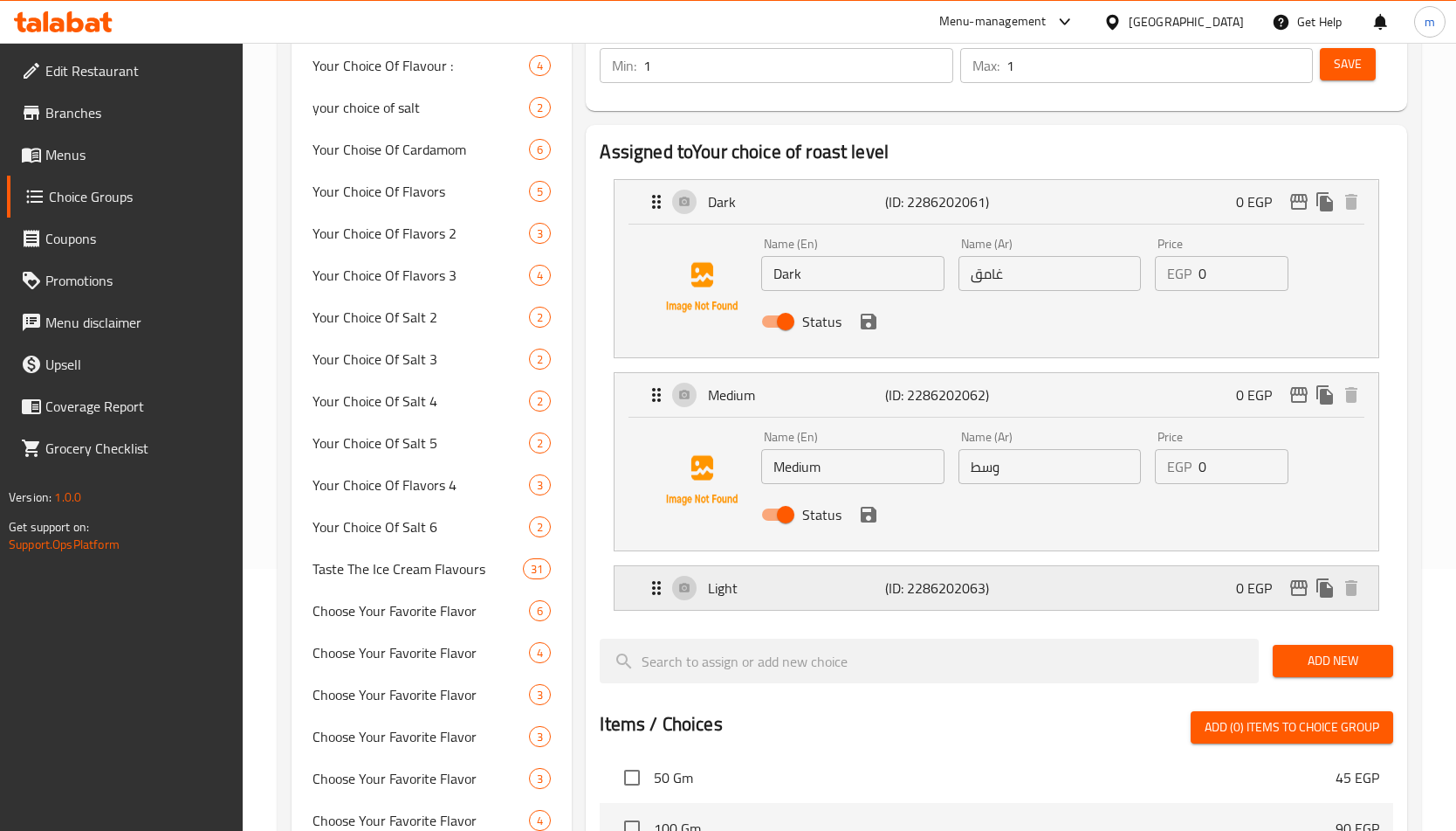
click at [1002, 591] on p "(ID: 2286202063)" at bounding box center [944, 587] width 118 height 21
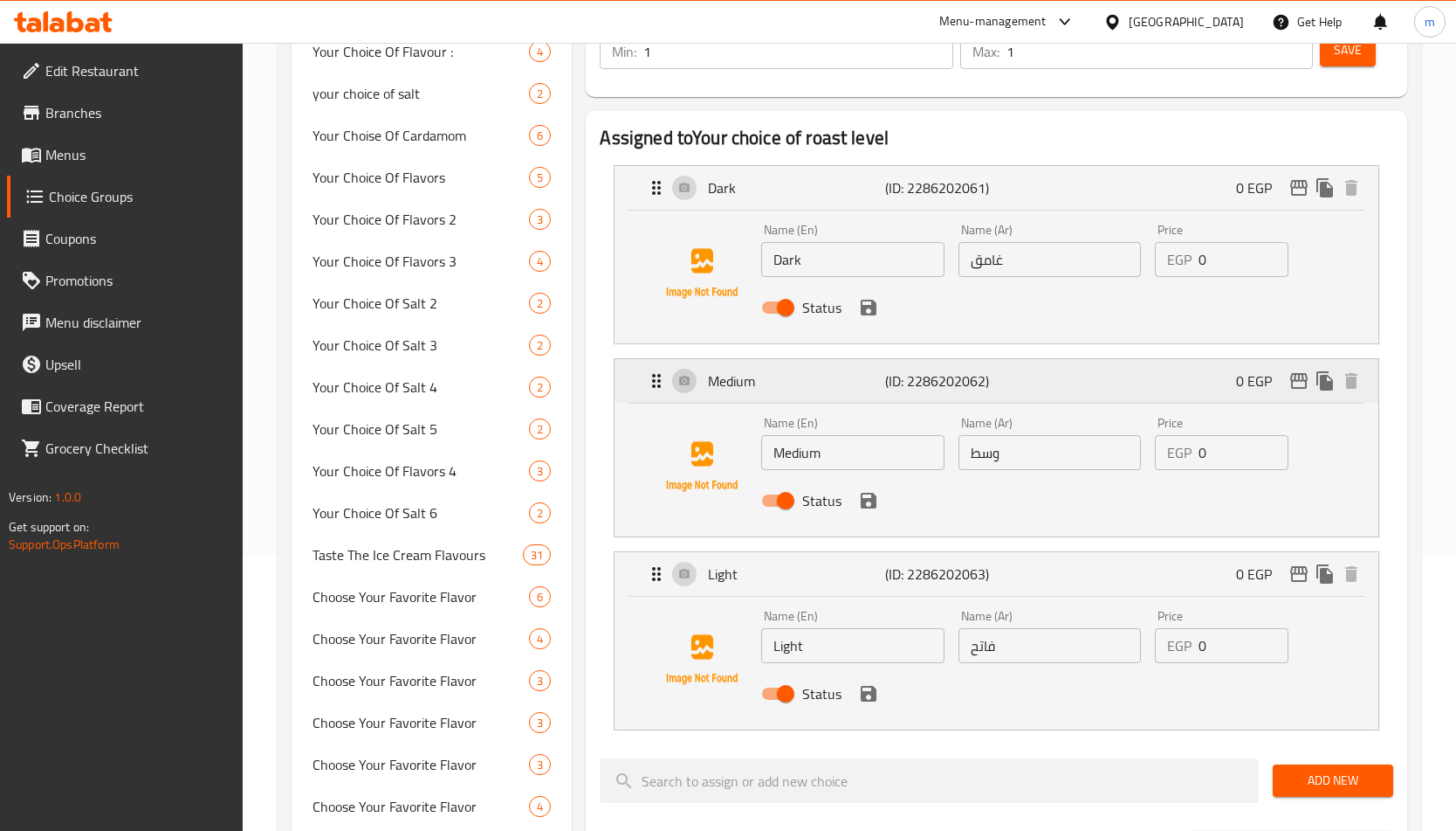
scroll to position [175, 0]
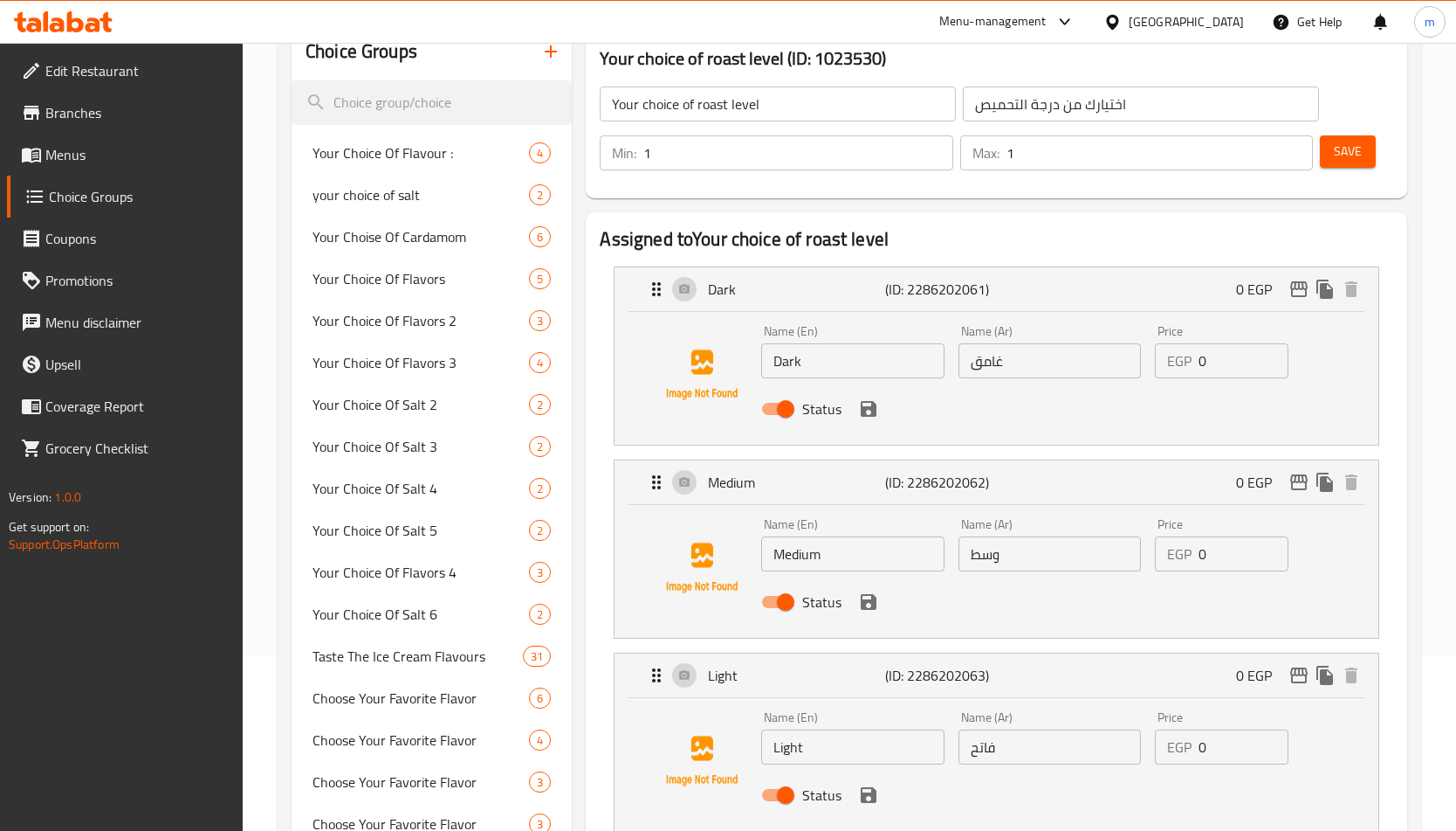
click at [1119, 439] on div "Name (En) Dark Name (En) Name (Ar) غامق Name (Ar) Price EGP 0 Price Status" at bounding box center [996, 377] width 763 height 132
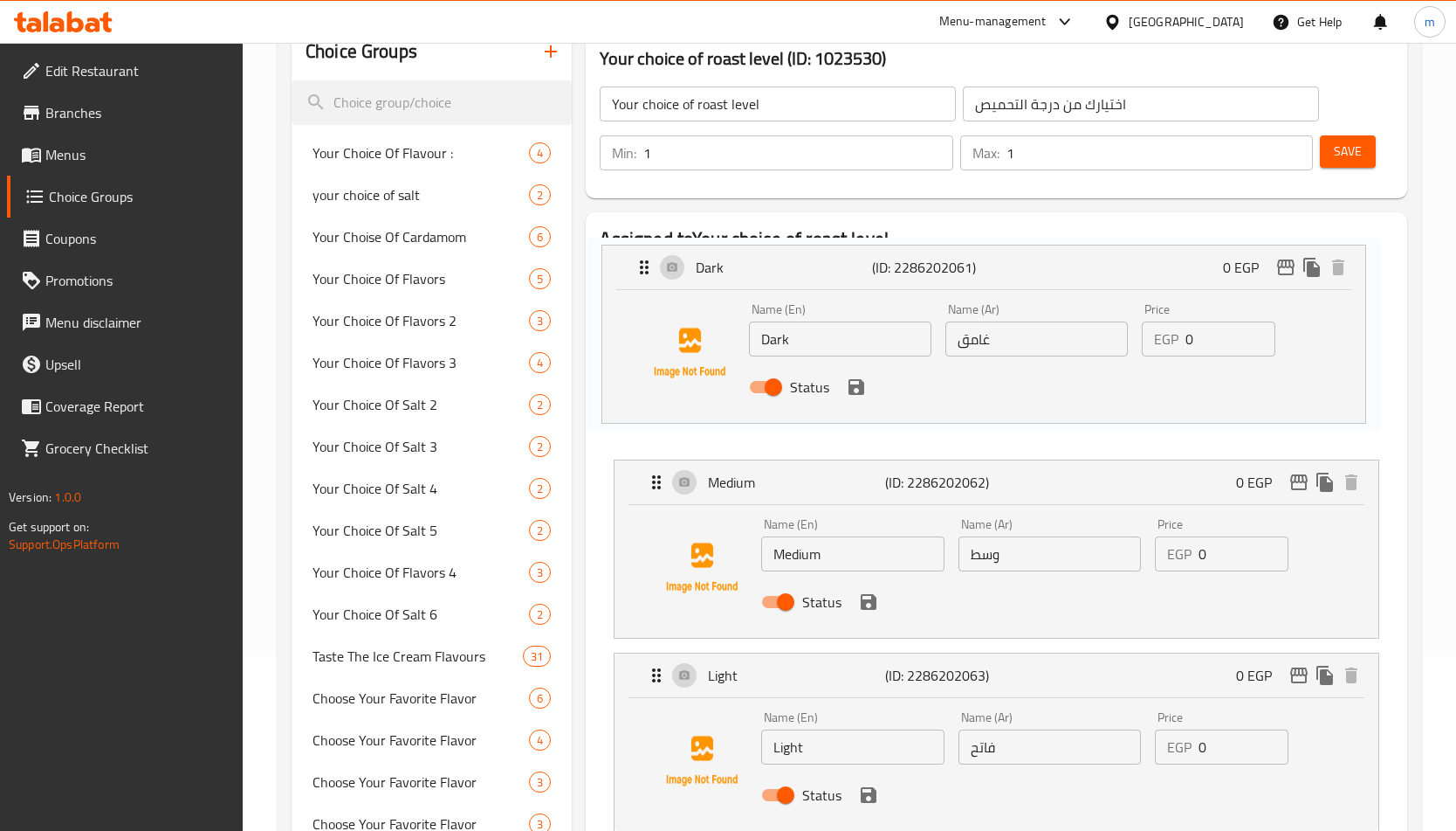
drag, startPoint x: 1112, startPoint y: 436, endPoint x: 1097, endPoint y: 408, distance: 31.8
click at [1097, 408] on nav "Dark (ID: 2286202061) 0 EGP Name (En) Dark Name (En) Name (Ar) غامق Name (Ar) P…" at bounding box center [995, 548] width 793 height 593
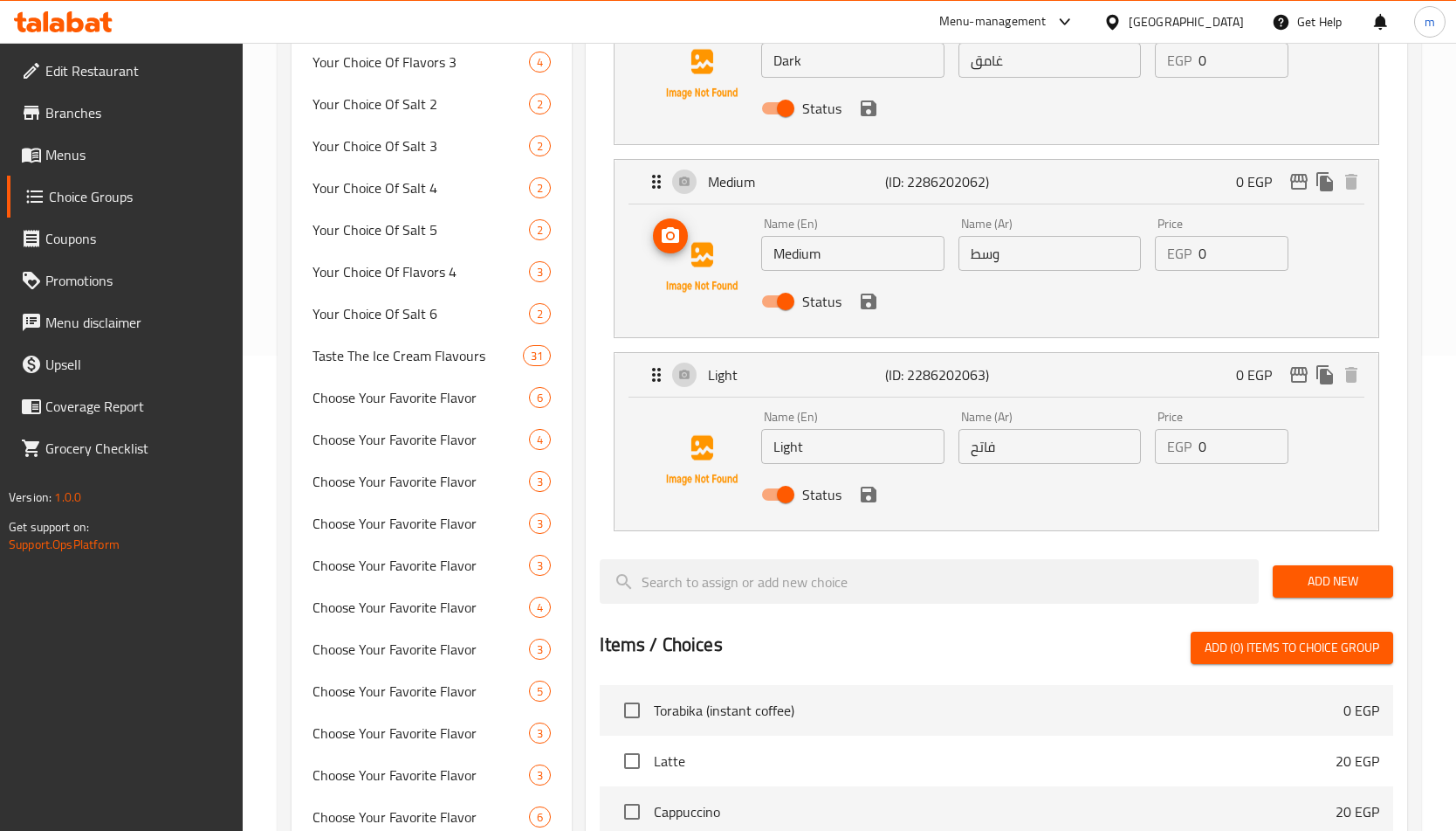
scroll to position [52, 0]
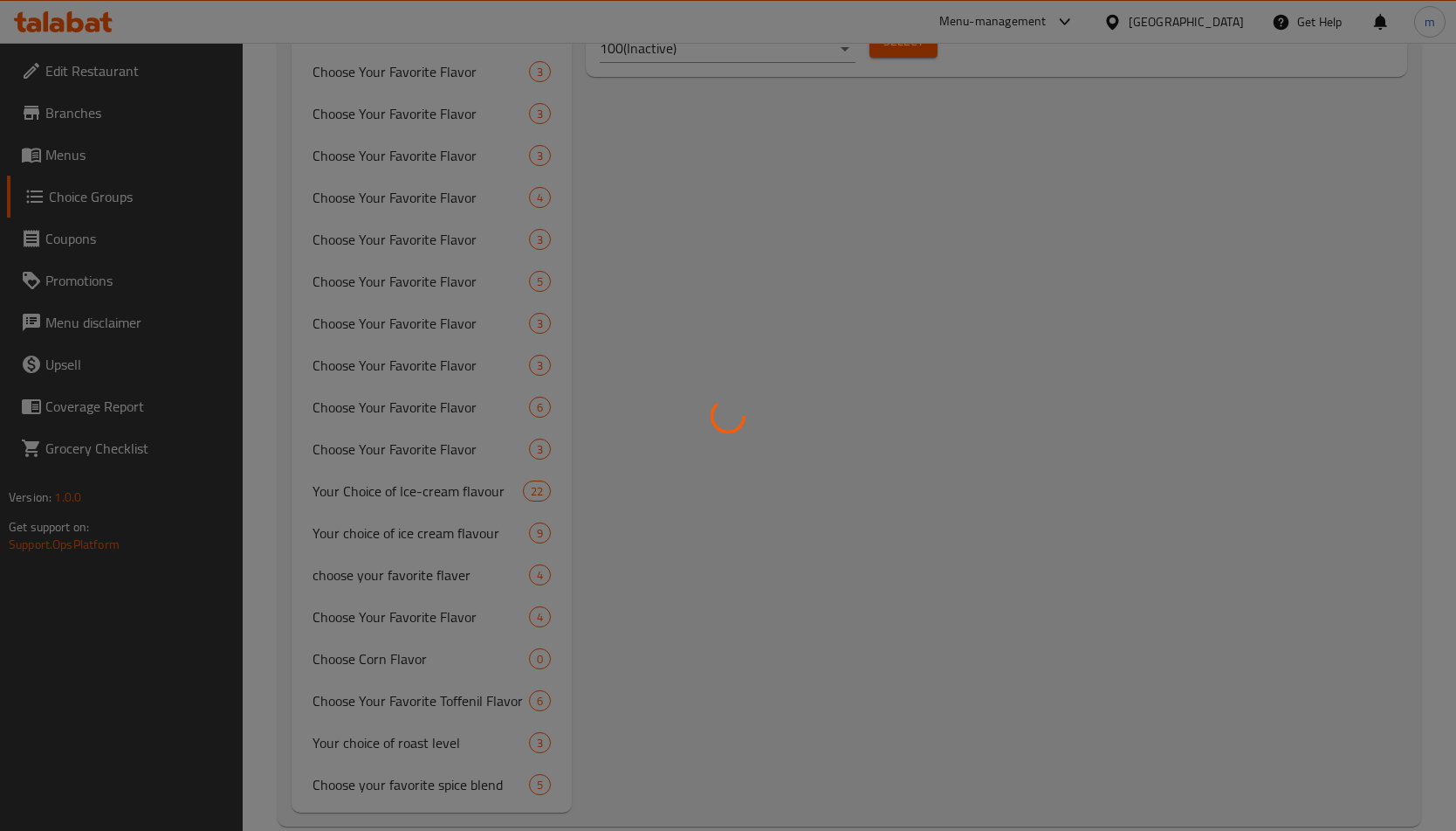
scroll to position [916, 0]
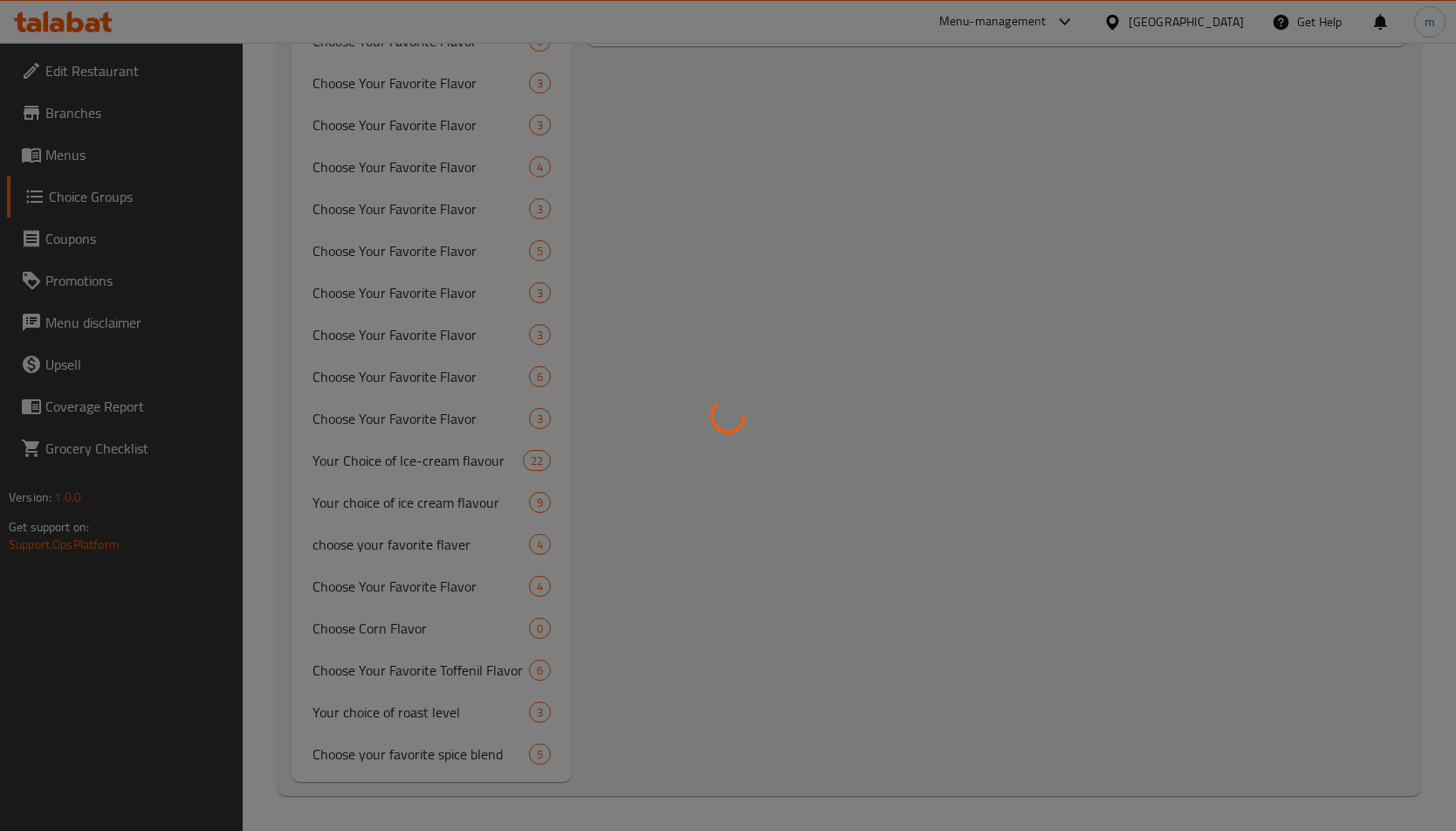
click at [511, 711] on div at bounding box center [728, 415] width 1456 height 831
click at [541, 708] on div at bounding box center [728, 415] width 1456 height 831
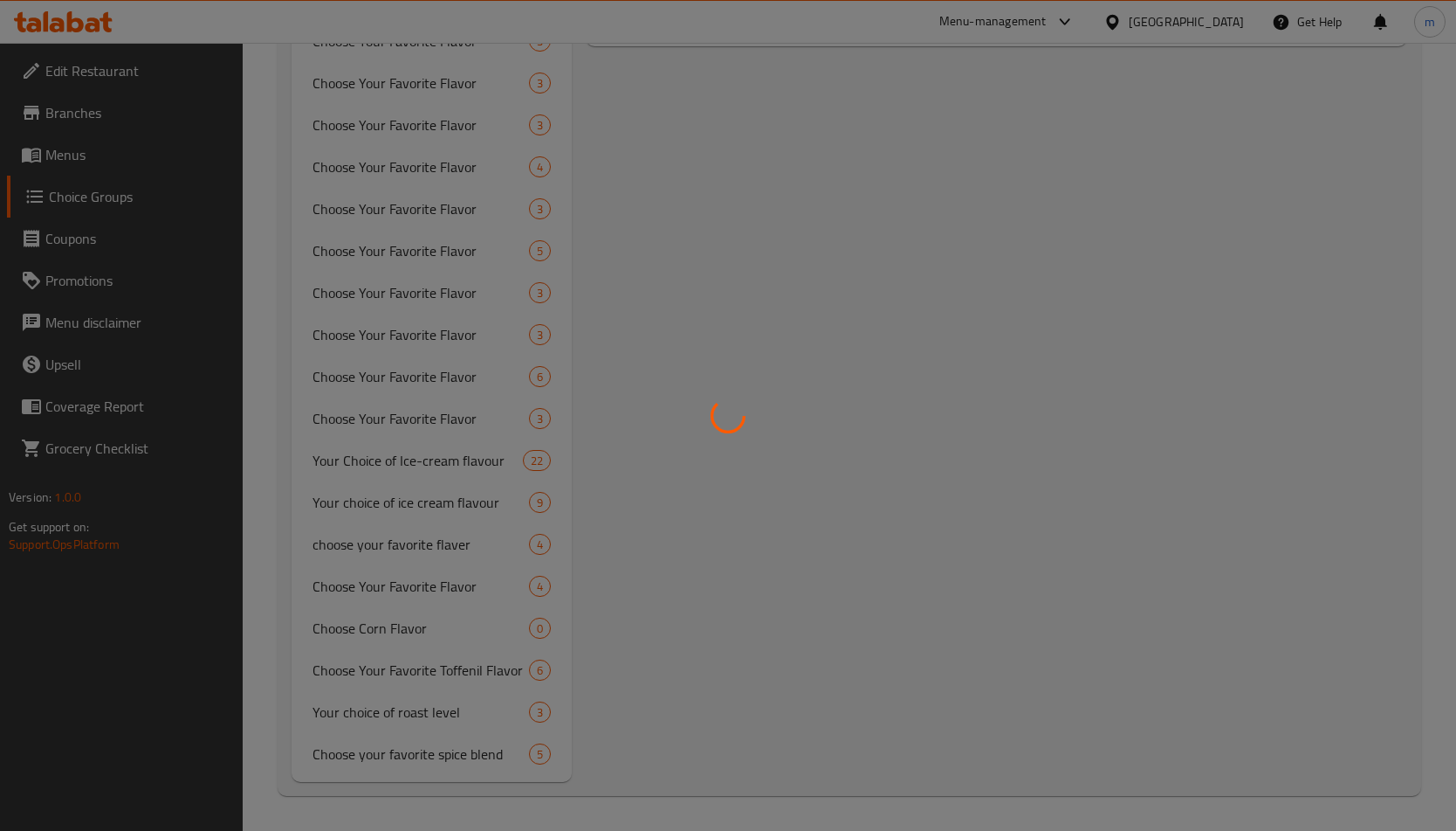
click at [346, 266] on div at bounding box center [728, 415] width 1456 height 831
click at [832, 375] on div at bounding box center [728, 415] width 1456 height 831
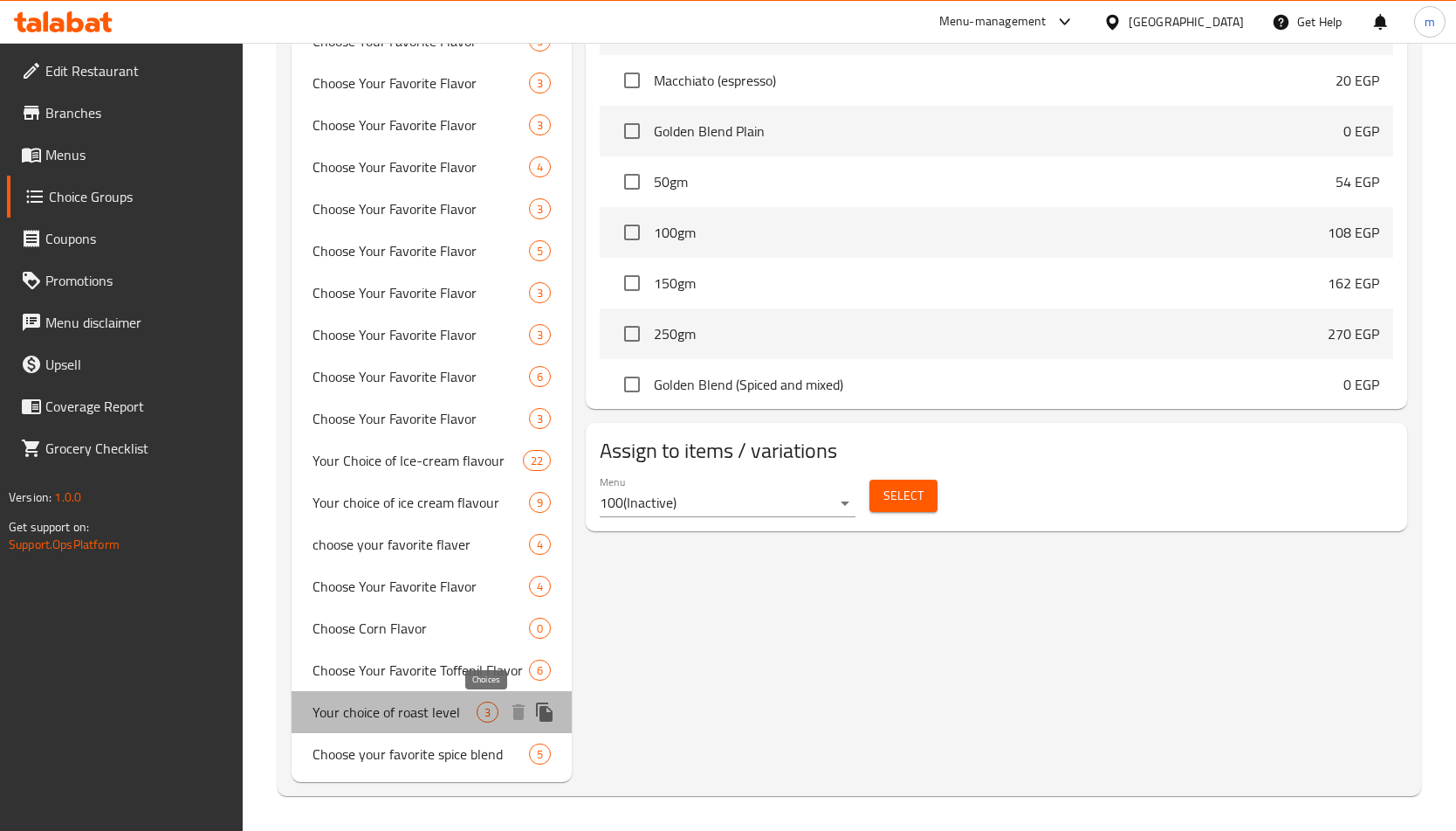
click at [485, 714] on span "3" at bounding box center [488, 712] width 20 height 16
type input "Your choice of roast level"
type input "اختيارك من درجة التحميص"
type input "1"
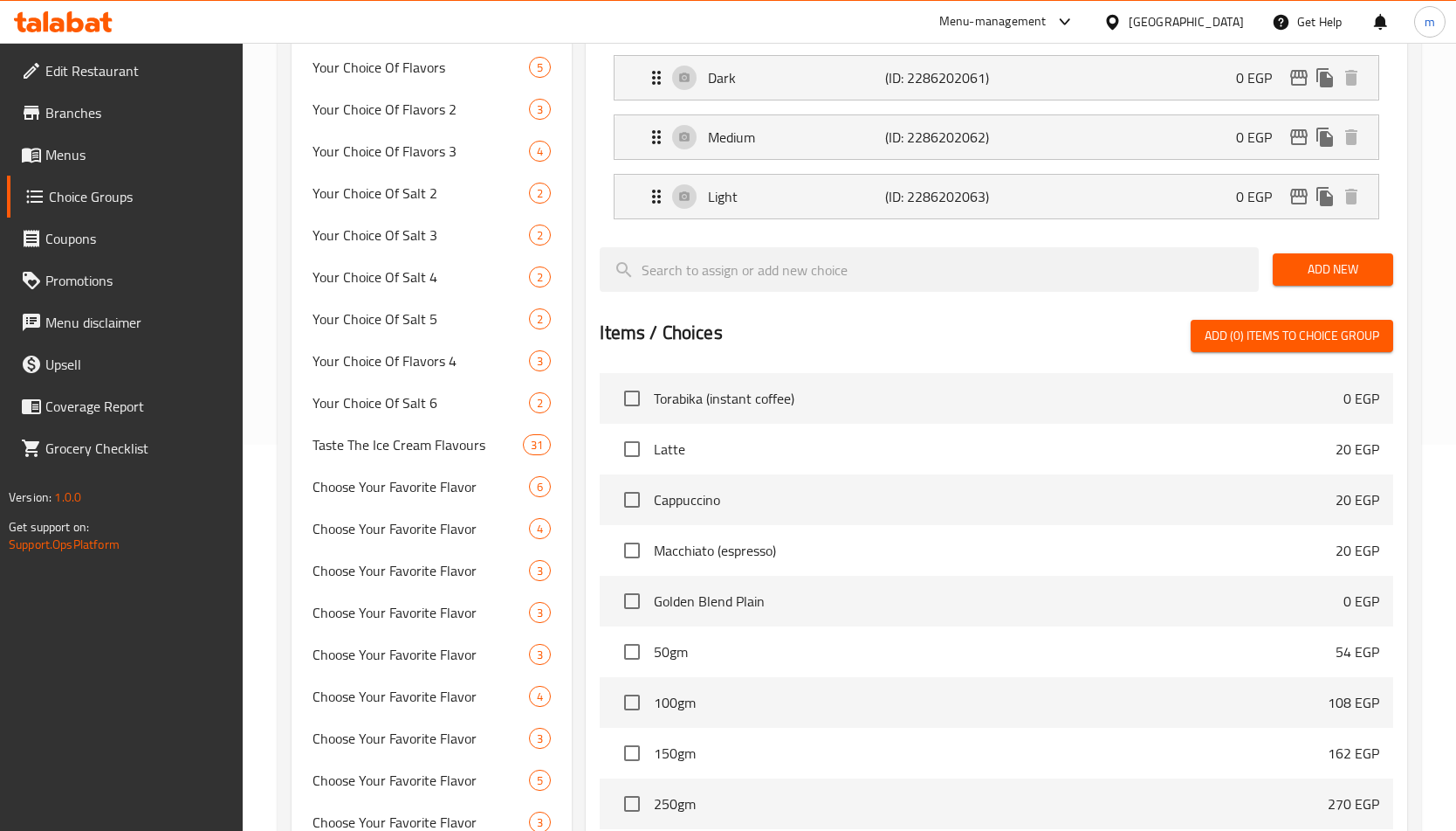
scroll to position [0, 0]
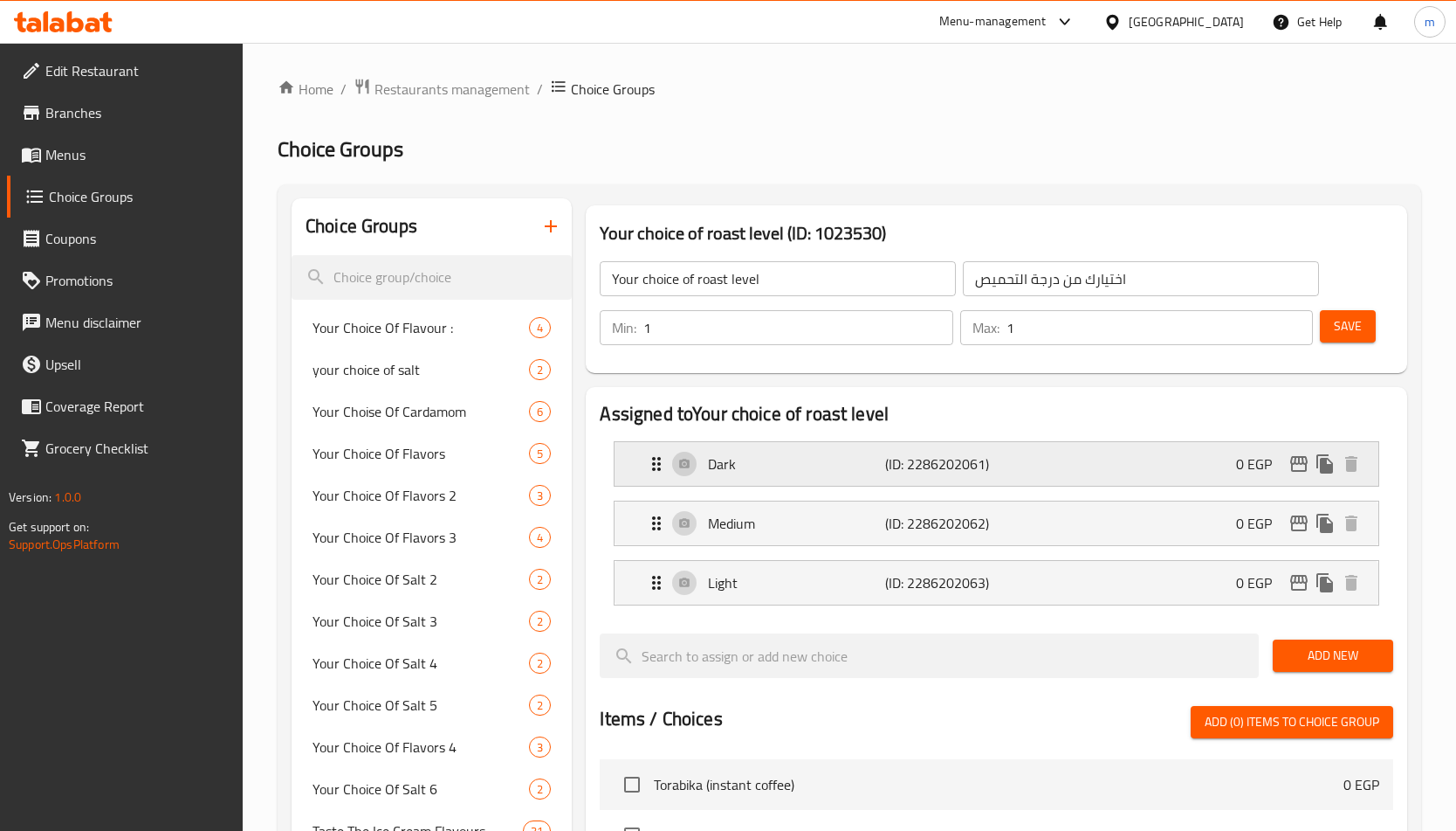
click at [829, 476] on div "Dark (ID: 2286202061) 0 EGP" at bounding box center [1002, 464] width 711 height 44
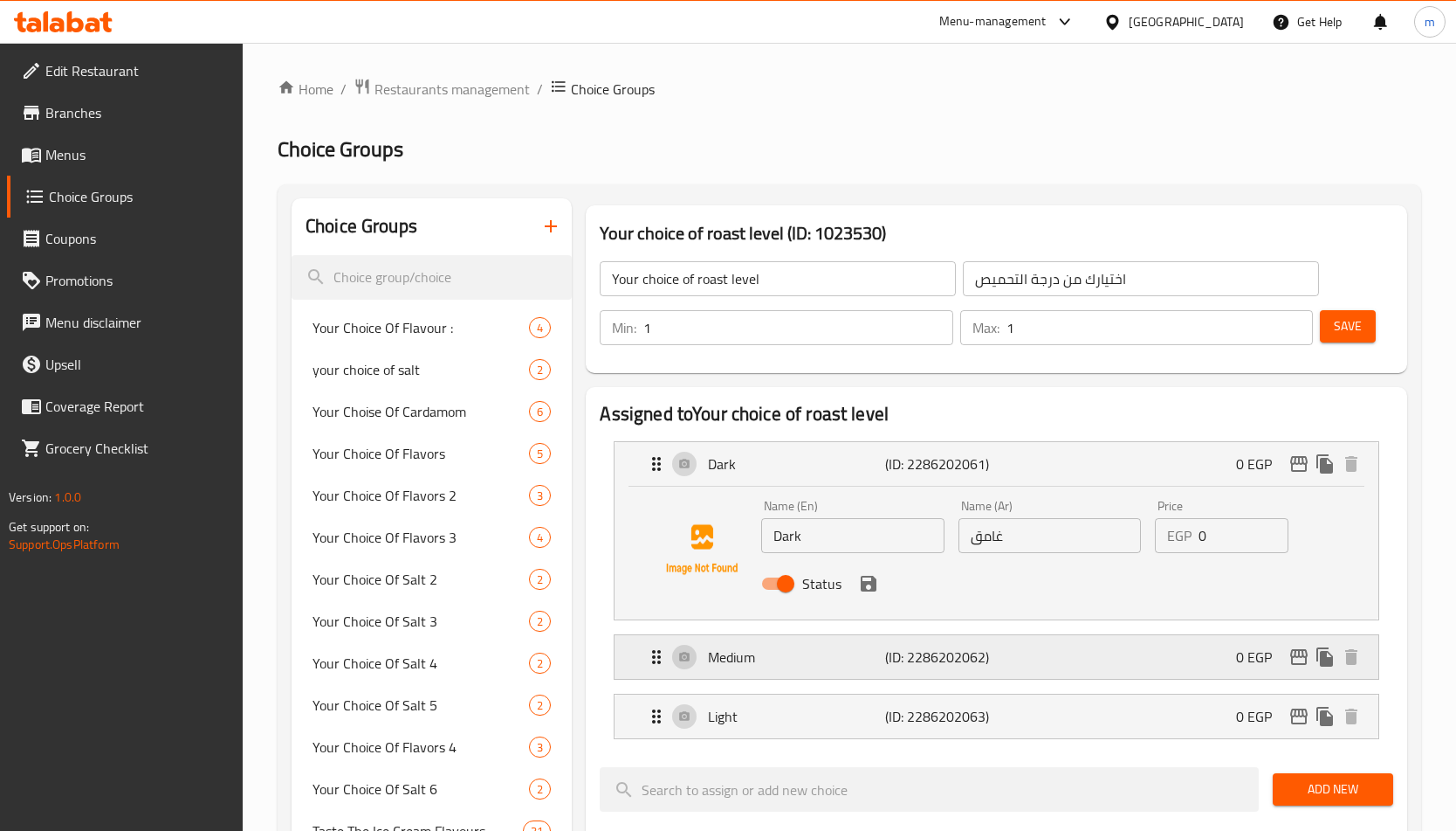
click at [835, 642] on div "Medium (ID: 2286202062) 0 EGP" at bounding box center [1002, 656] width 711 height 44
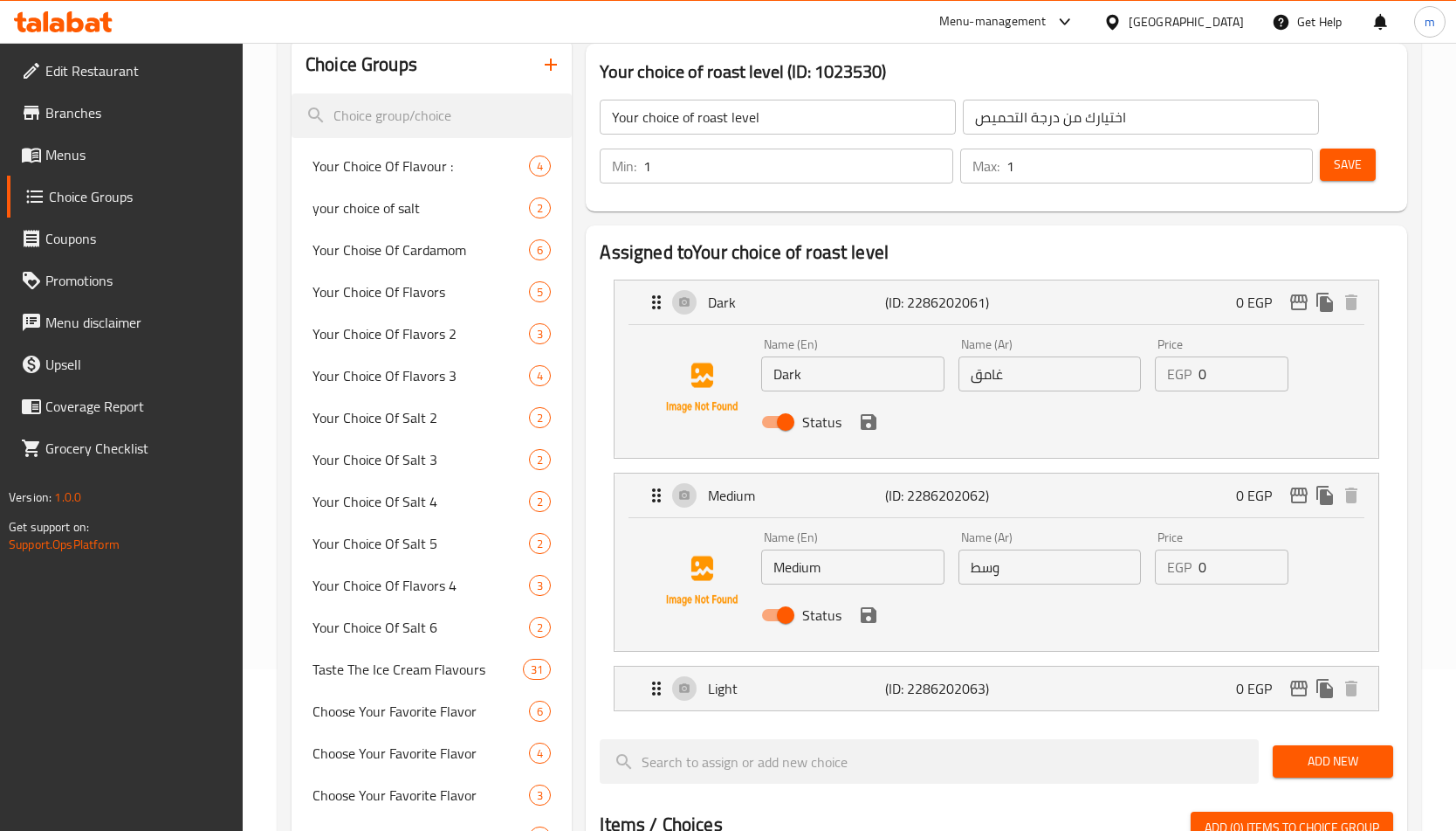
scroll to position [349, 0]
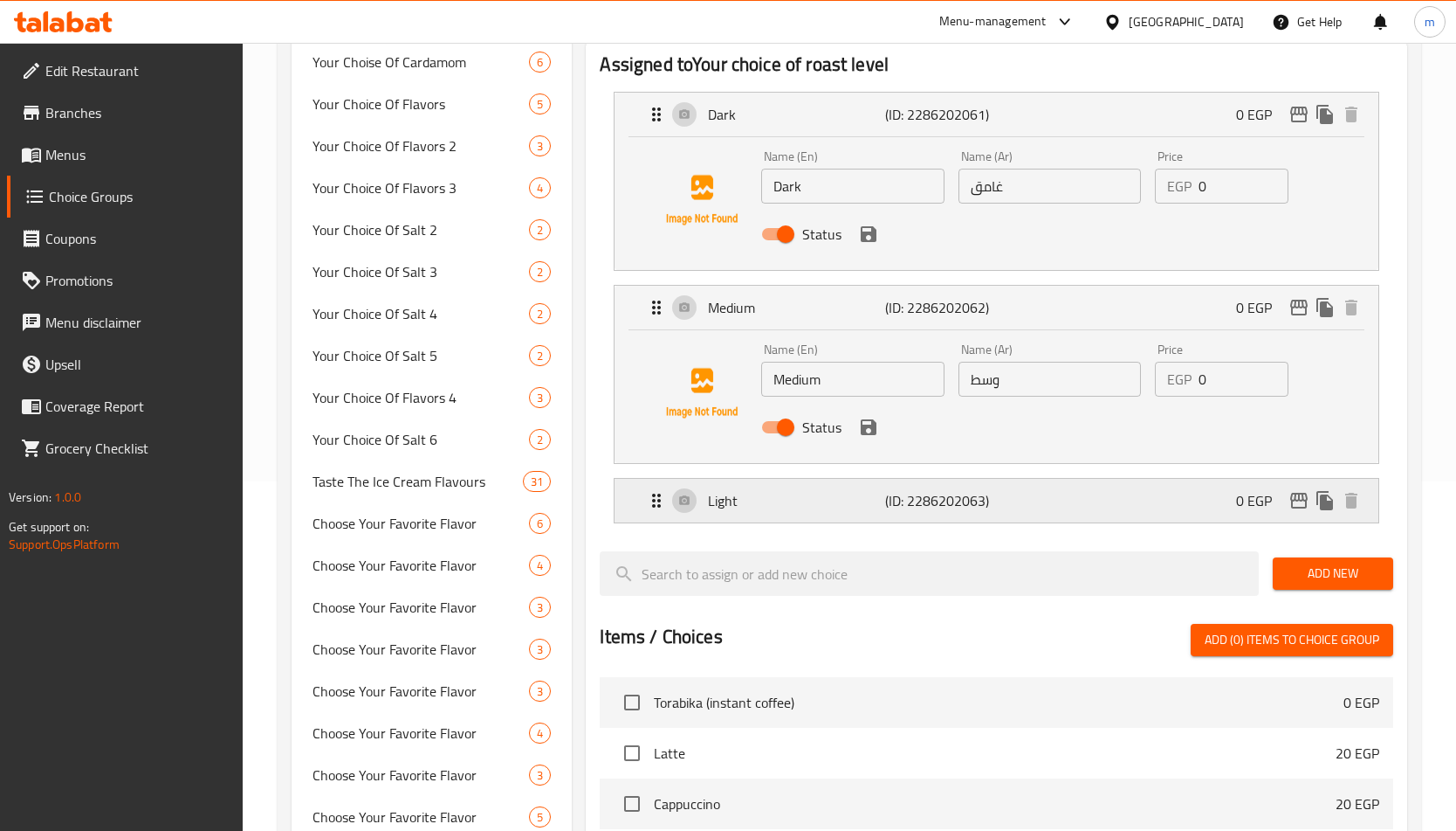
drag, startPoint x: 821, startPoint y: 486, endPoint x: 820, endPoint y: 500, distance: 14.0
click at [819, 485] on div "Light (ID: 2286202063) 0 EGP" at bounding box center [1002, 501] width 711 height 44
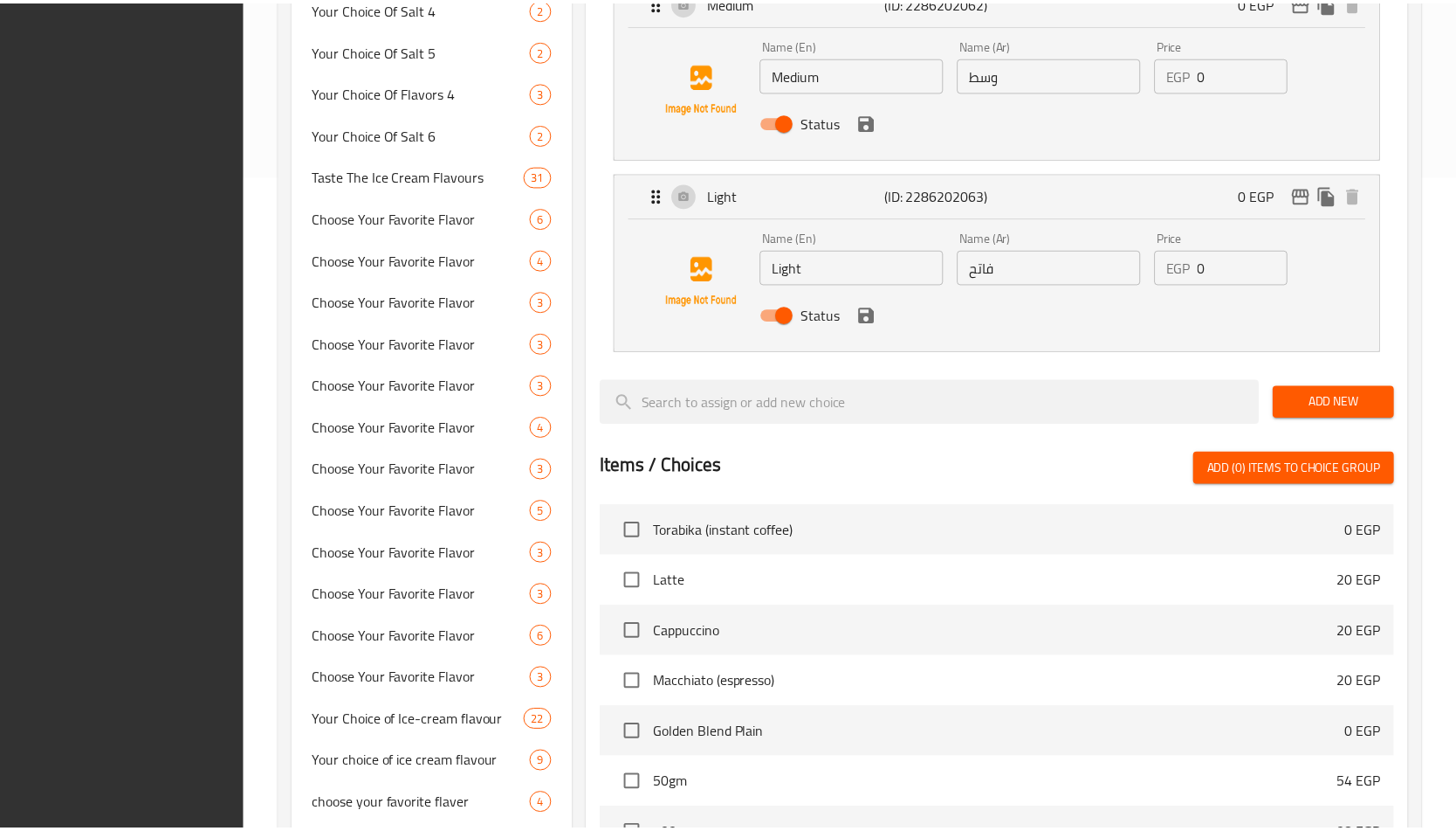
scroll to position [1013, 0]
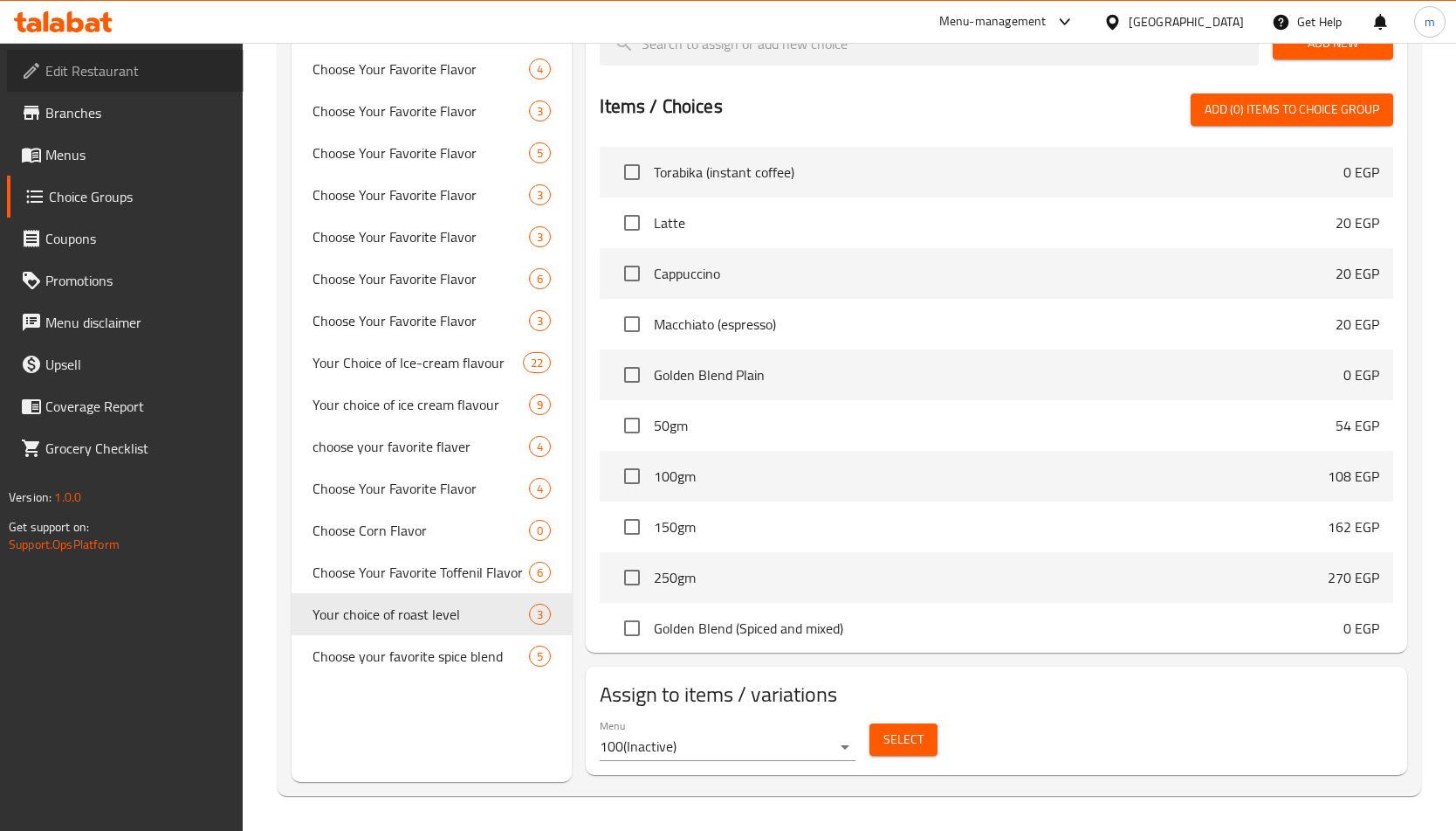
click at [146, 68] on span "Edit Restaurant" at bounding box center [137, 70] width 184 height 21
